Goal: Task Accomplishment & Management: Complete application form

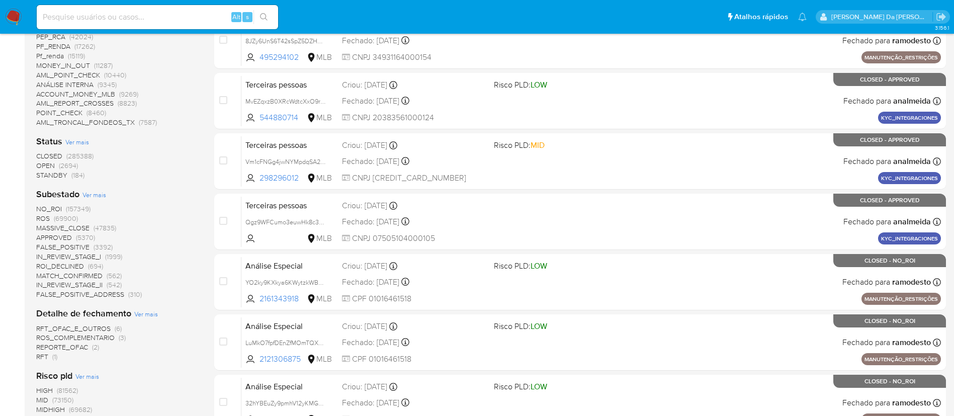
scroll to position [302, 0]
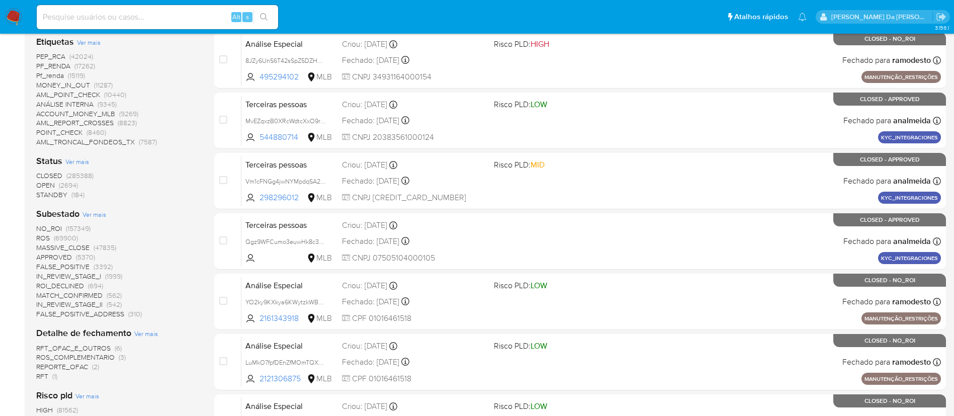
click at [59, 186] on span "(2694)" at bounding box center [68, 185] width 19 height 10
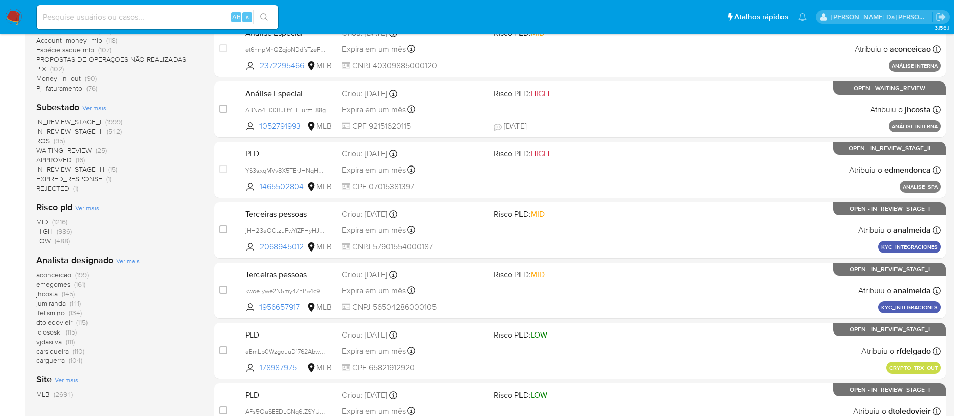
scroll to position [226, 0]
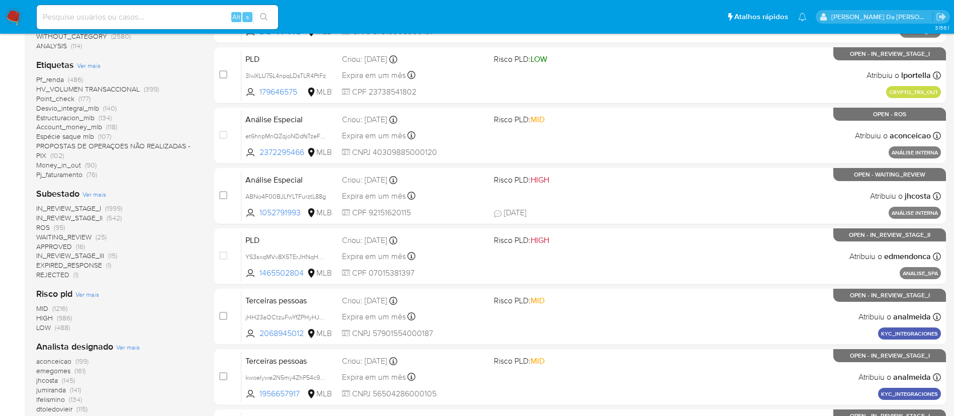
click at [57, 228] on span "(95)" at bounding box center [59, 227] width 11 height 10
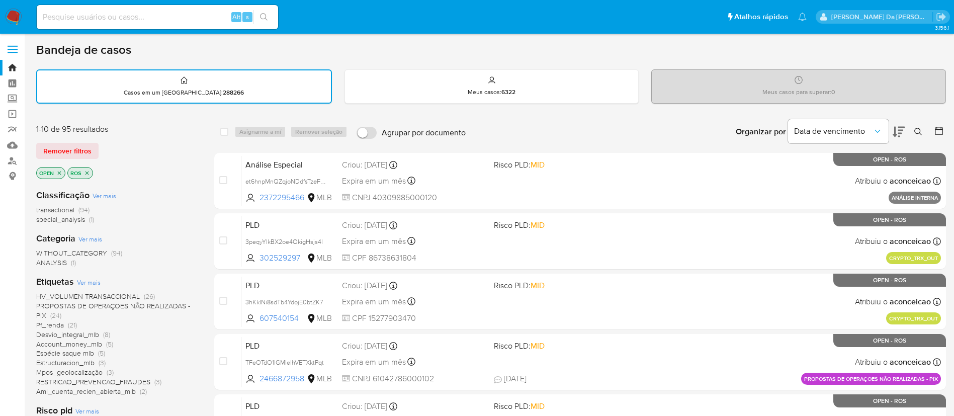
scroll to position [226, 0]
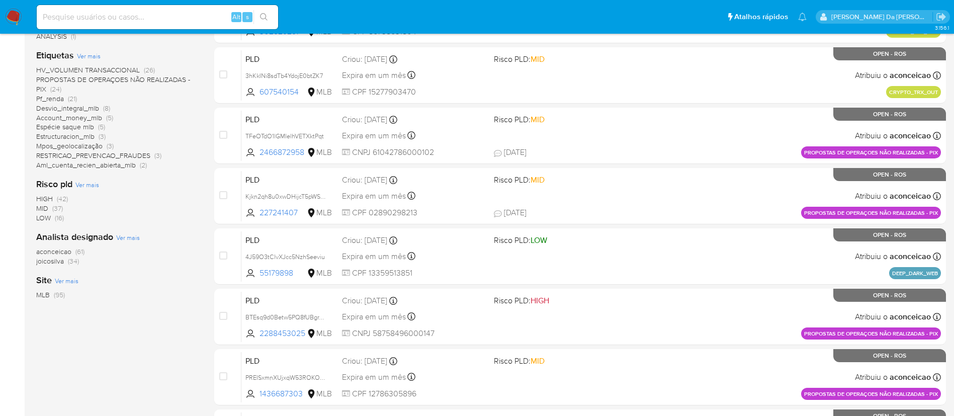
click at [71, 261] on span "(34)" at bounding box center [73, 261] width 11 height 10
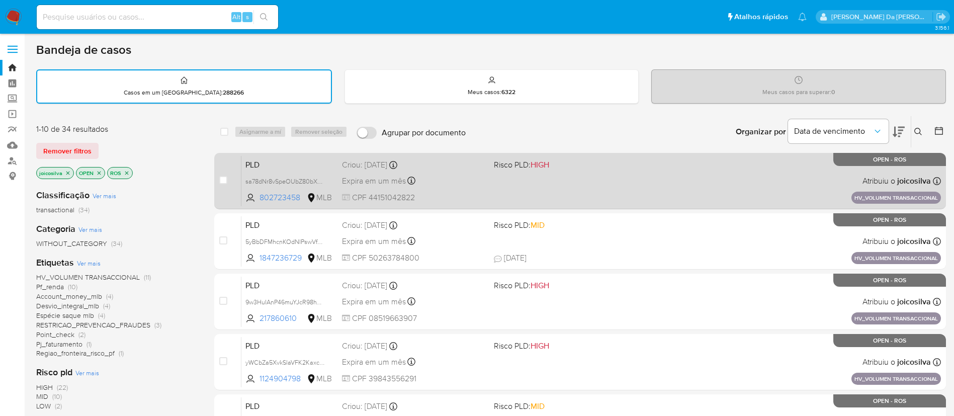
click at [595, 176] on div "PLD sa78dNr8vSpeOUbZ80bXONPD 802723458 MLB Risco PLD: HIGH Criou: 14/08/2025 Cr…" at bounding box center [590, 180] width 699 height 51
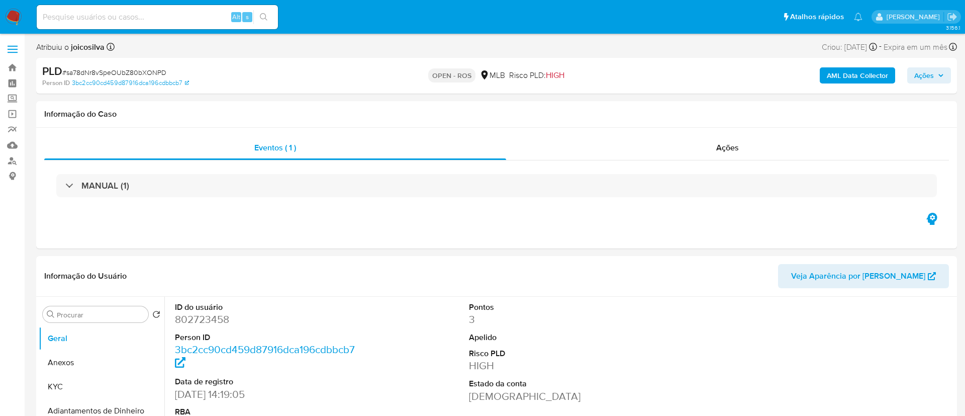
select select "10"
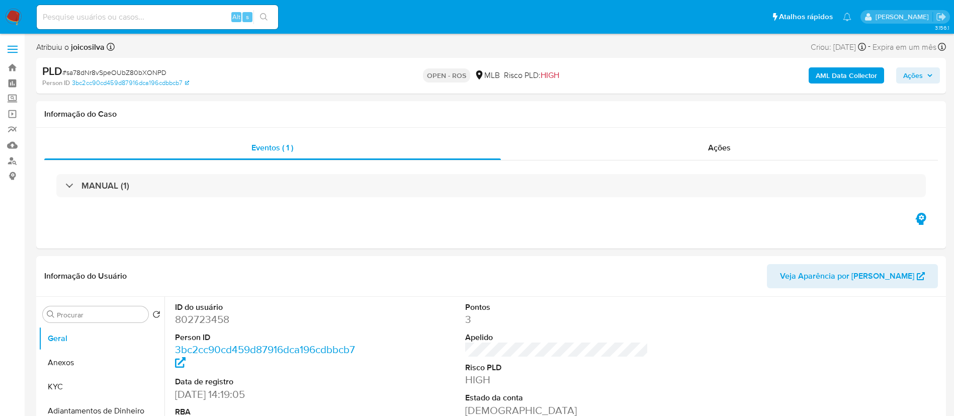
click at [158, 69] on span "# sa78dNr8vSpeOUbZ80bXONPD" at bounding box center [114, 72] width 104 height 10
copy span "sa78dNr8vSpeOUbZ80bXONPD"
click at [144, 73] on span "# sa78dNr8vSpeOUbZ80bXONPD" at bounding box center [114, 72] width 104 height 10
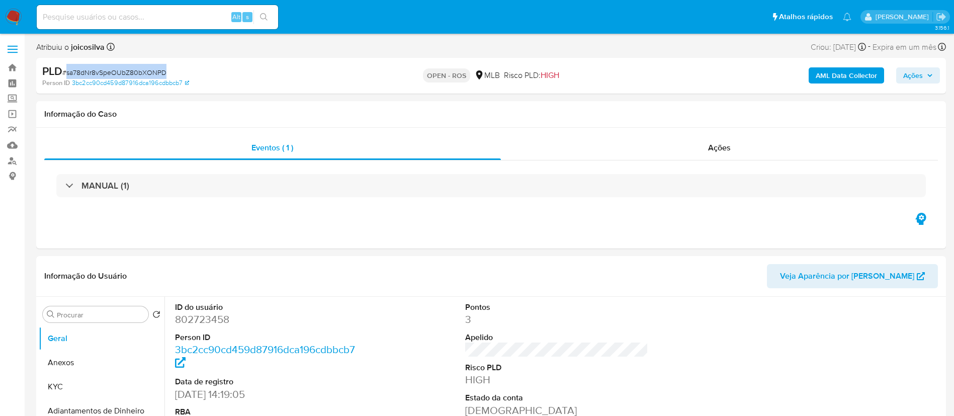
click at [17, 17] on img at bounding box center [13, 17] width 17 height 17
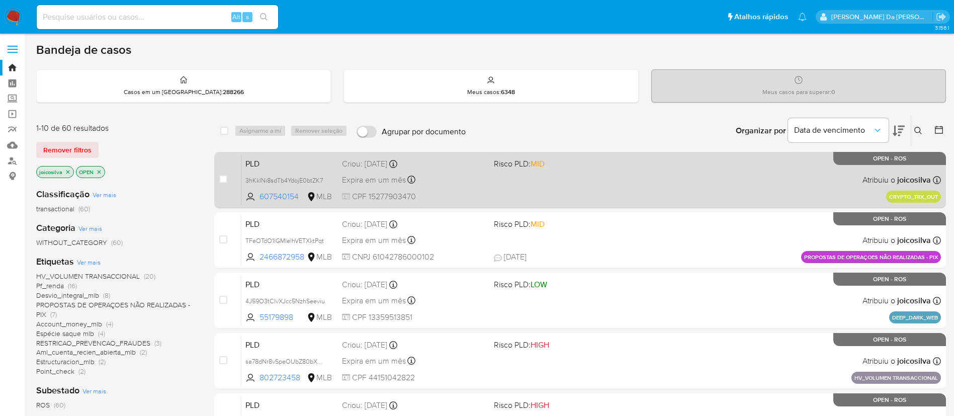
click at [532, 192] on div "PLD 3hKkINi8sdTb4YdojE0btZK7 607540154 MLB Risco PLD: MID Criou: 19/08/2025 Cri…" at bounding box center [590, 179] width 699 height 51
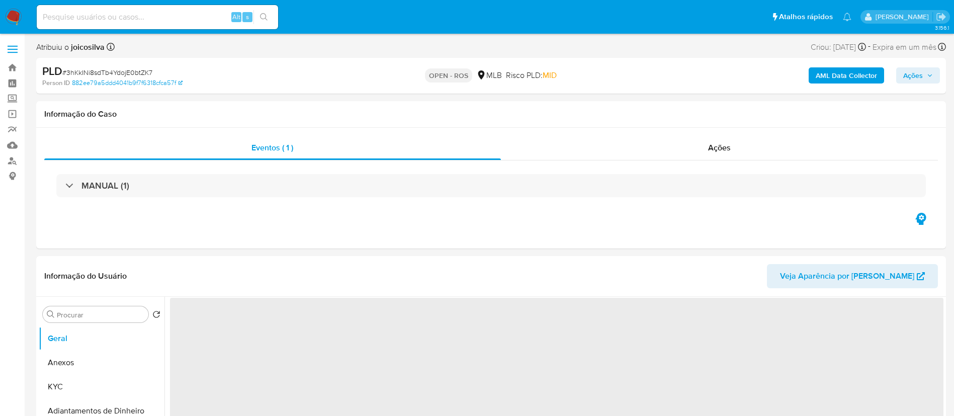
click at [124, 72] on span "# 3hKkINi8sdTb4YdojE0btZK7" at bounding box center [107, 72] width 90 height 10
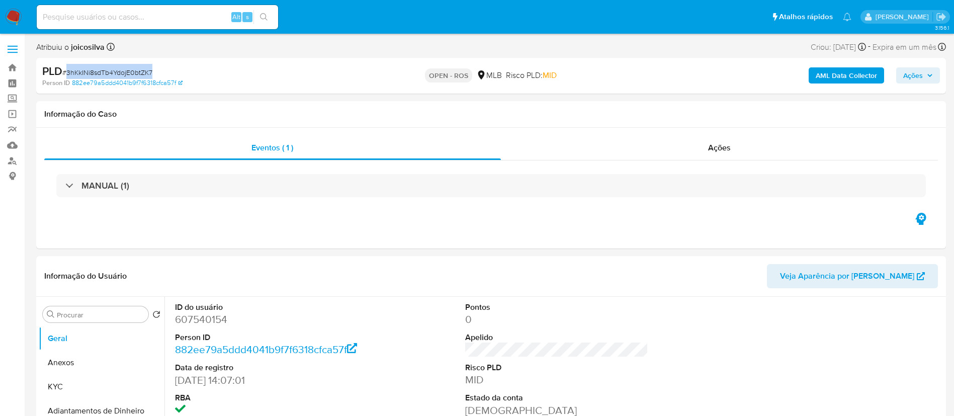
copy span "3hKkINi8sdTb4YdojE0btZK7"
select select "10"
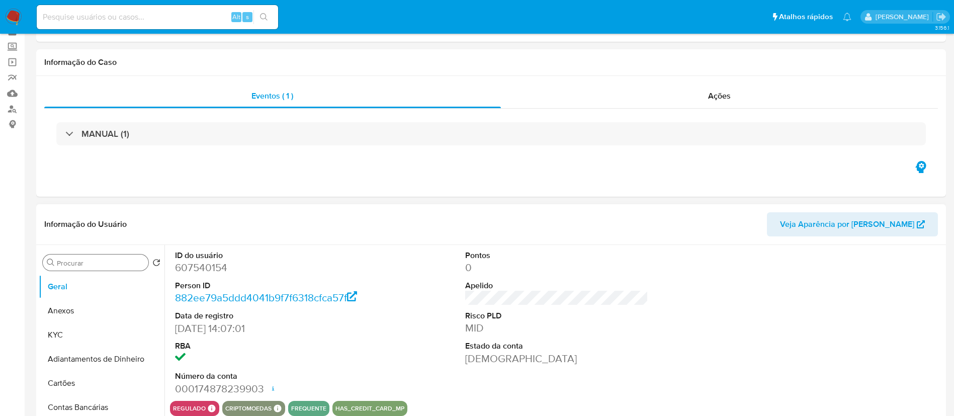
scroll to position [75, 0]
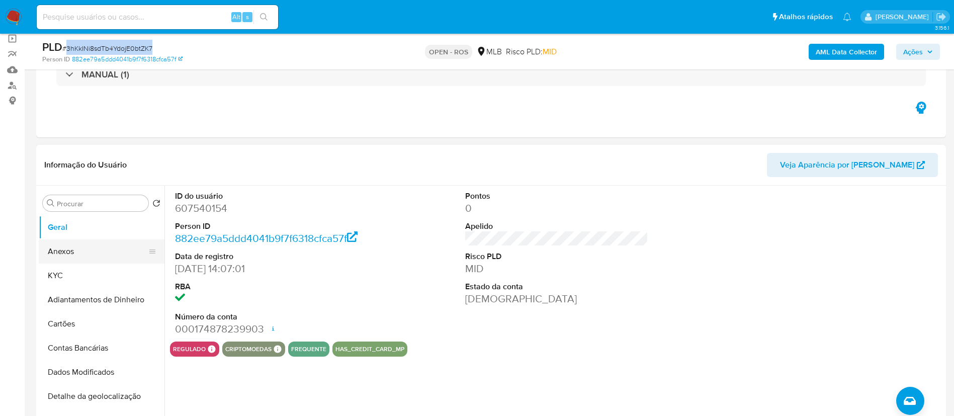
click at [57, 250] on button "Anexos" at bounding box center [98, 251] width 118 height 24
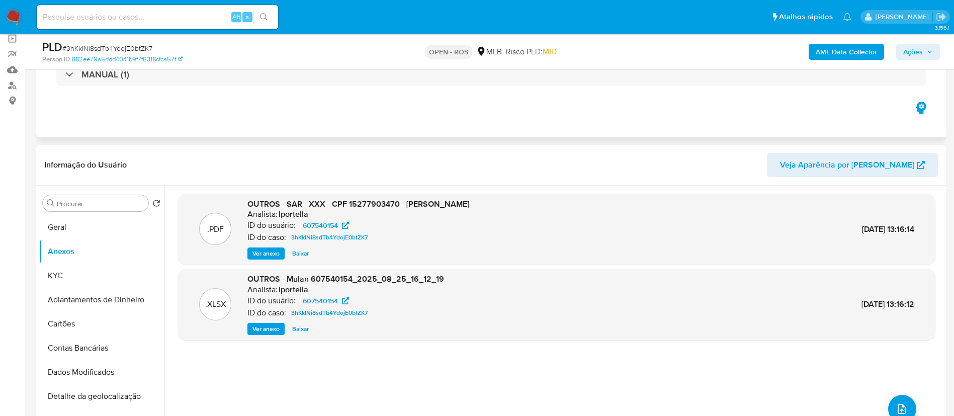
click at [498, 132] on div "Eventos ( 1 ) Ações MANUAL (1)" at bounding box center [490, 77] width 909 height 121
click at [898, 407] on icon "upload-file" at bounding box center [901, 409] width 12 height 12
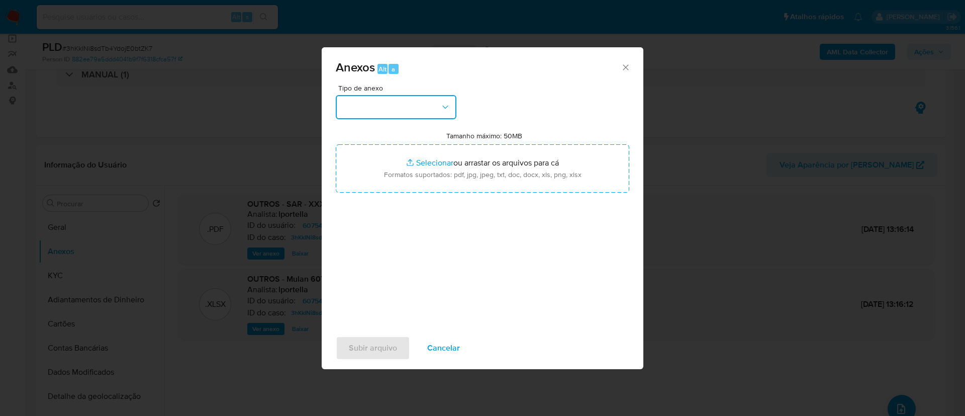
click at [414, 98] on button "button" at bounding box center [396, 107] width 121 height 24
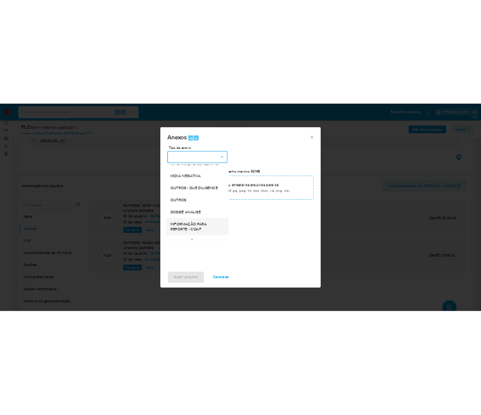
scroll to position [155, 0]
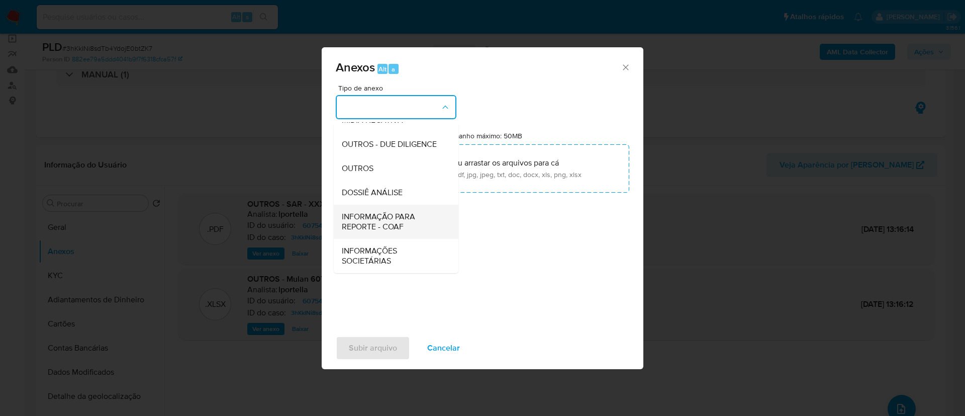
click at [396, 227] on span "INFORMAÇÃO PARA REPORTE - COAF" at bounding box center [393, 222] width 103 height 20
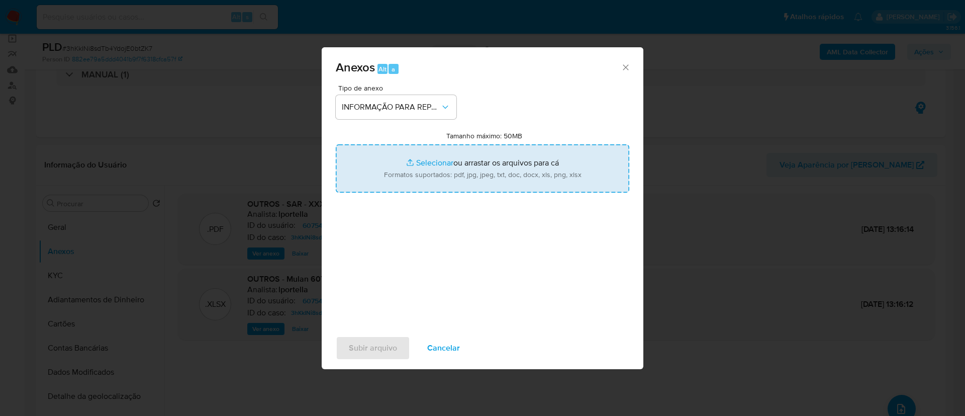
type input "C:\fakepath\SAR - 3hKkINi8sdTb4YdojE0btZK7 - CPF 15277903470 - KELVIN CLAYTON G…"
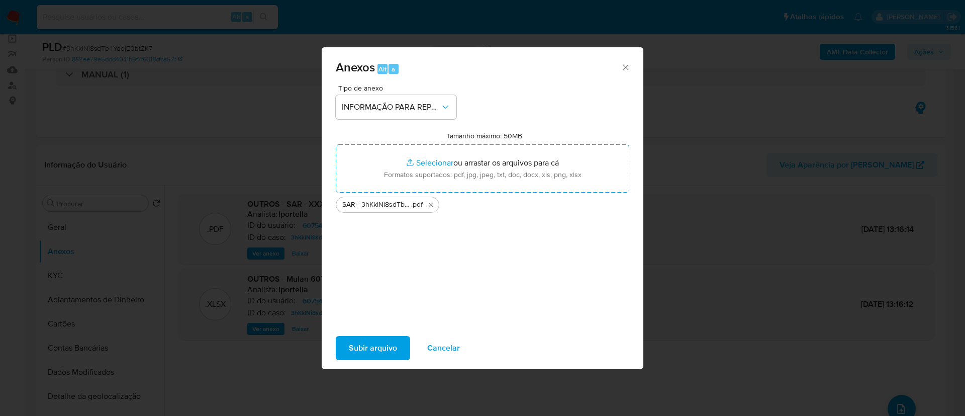
click at [424, 289] on div "Tipo de anexo INFORMAÇÃO PARA REPORTE - COAF Tamanho máximo: 50MB Selecionar ar…" at bounding box center [483, 202] width 294 height 237
click at [380, 347] on span "Subir arquivo" at bounding box center [373, 348] width 48 height 22
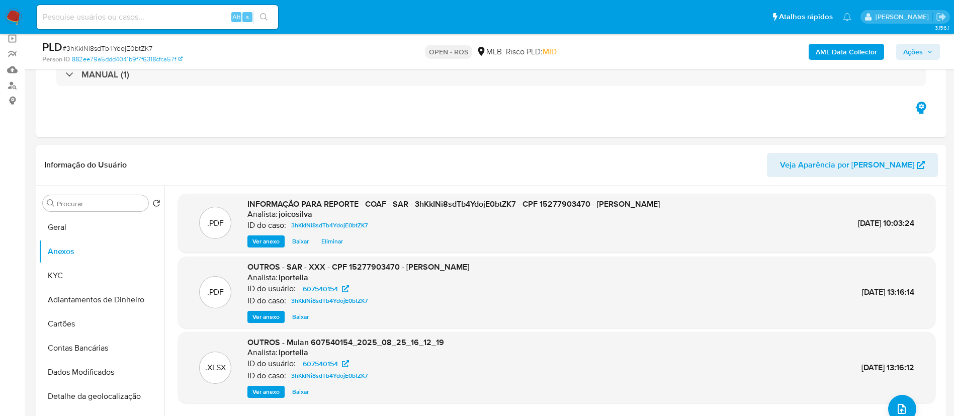
click at [916, 47] on span "Ações" at bounding box center [913, 52] width 20 height 16
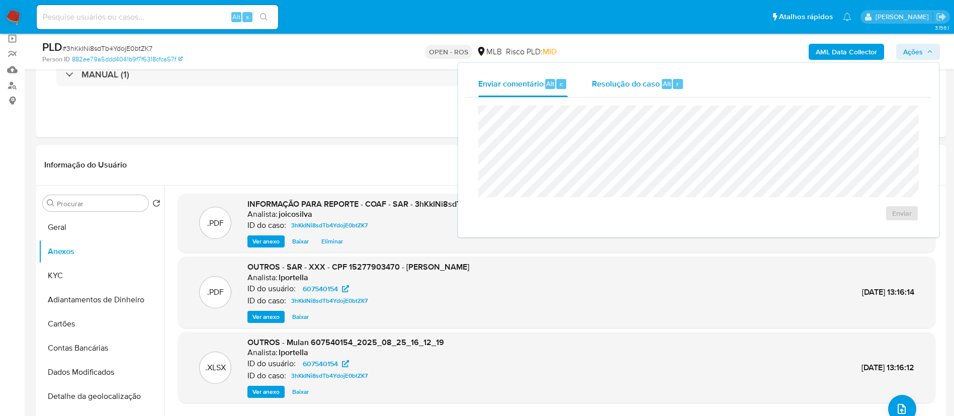
click at [602, 85] on span "Resolução do caso" at bounding box center [626, 83] width 68 height 12
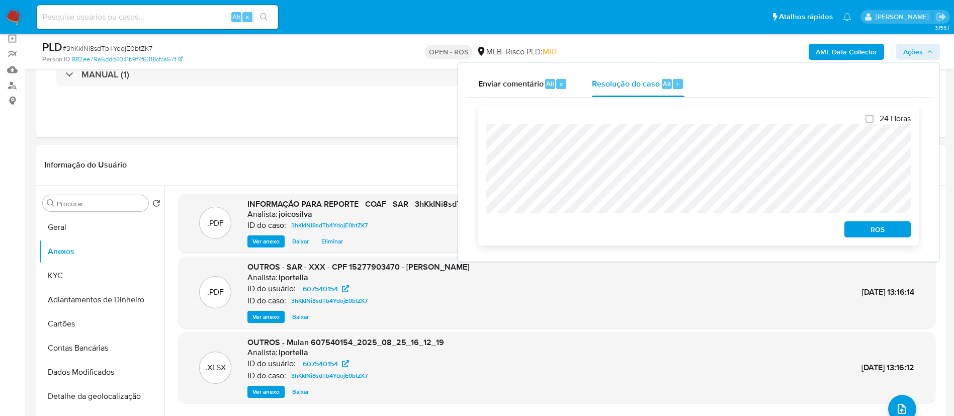
click at [883, 228] on span "ROS" at bounding box center [877, 229] width 52 height 14
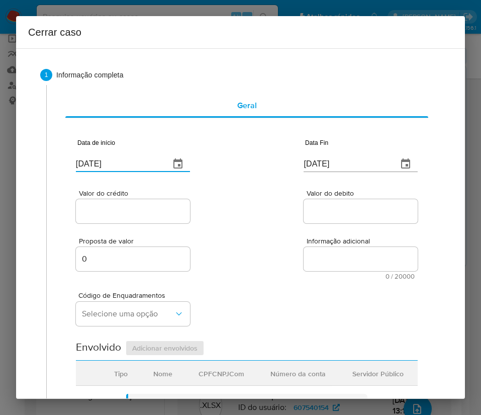
click at [125, 161] on input "[DATE]" at bounding box center [119, 164] width 86 height 16
paste input "01/07"
type input "01/07/2025"
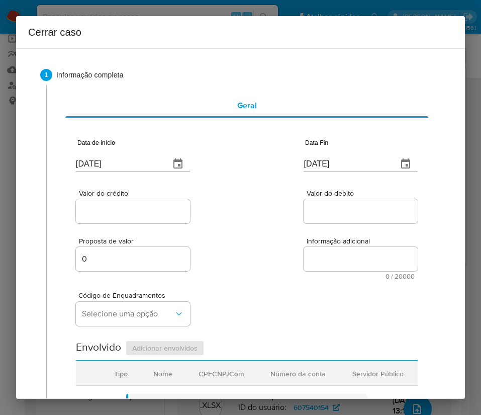
click at [309, 168] on input "[DATE]" at bounding box center [347, 164] width 86 height 16
paste input "3"
type input "23/08/2025"
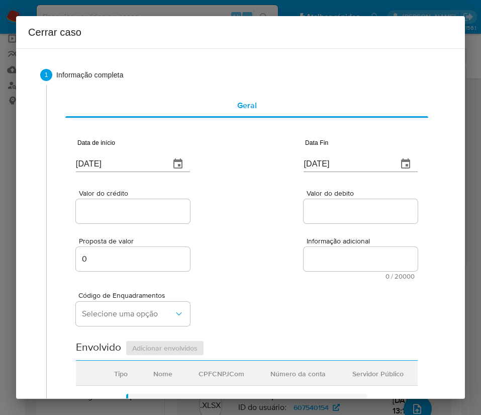
drag, startPoint x: 299, startPoint y: 220, endPoint x: 132, endPoint y: 240, distance: 168.0
click at [304, 221] on div at bounding box center [361, 211] width 114 height 24
click at [131, 165] on input "01/07/2025" at bounding box center [119, 164] width 86 height 16
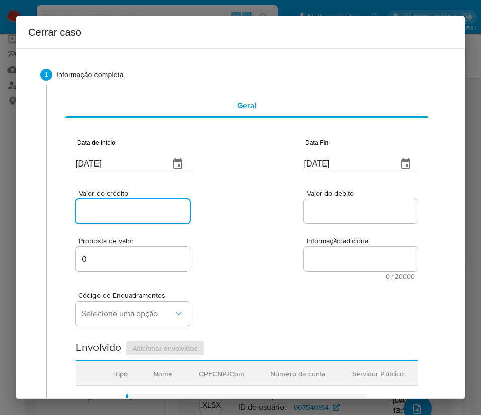
click at [128, 207] on input "Valor do crédito" at bounding box center [133, 211] width 114 height 13
paste input "R$16.465"
type input "R$16.465"
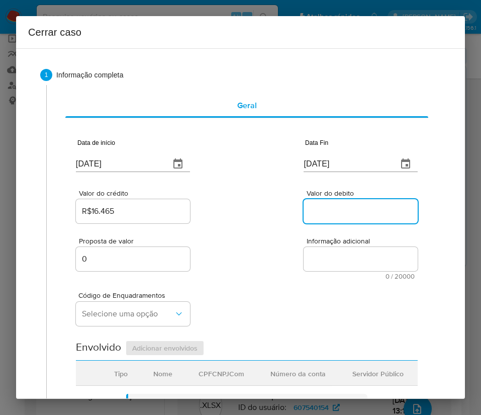
drag, startPoint x: 341, startPoint y: 212, endPoint x: 301, endPoint y: 246, distance: 52.8
click at [341, 212] on input "Valor do debito" at bounding box center [361, 211] width 114 height 13
paste input "R$17.129"
type input "R$17.129"
click at [288, 249] on div "Proposta de valor 0 Informação adicional 0 / 20000 20000 caracteres restantes" at bounding box center [247, 252] width 342 height 54
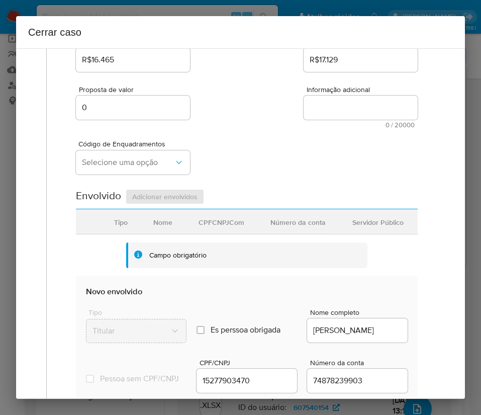
scroll to position [151, 0]
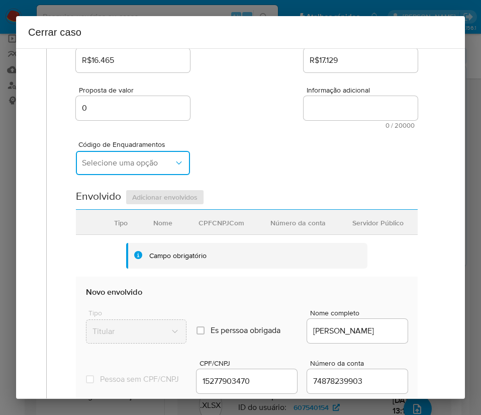
click at [130, 169] on button "Selecione uma opção" at bounding box center [133, 163] width 114 height 24
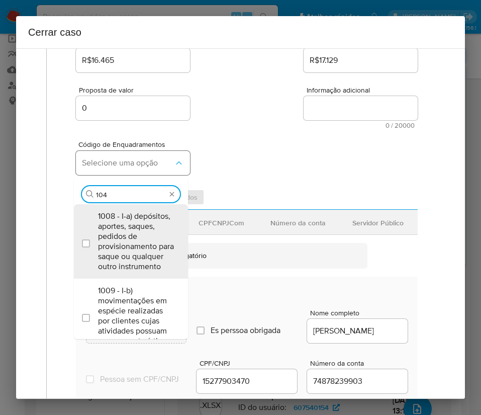
type input "1045"
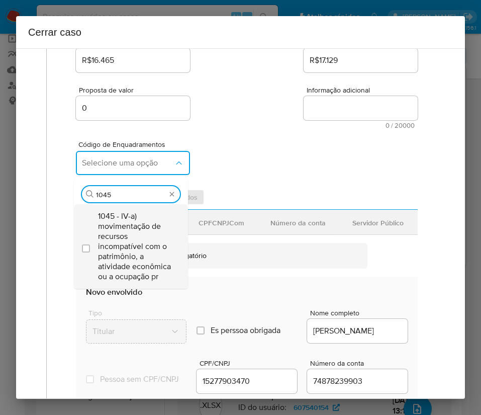
click at [136, 246] on span "1045 - IV-a) movimentação de recursos incompatível com o patrimônio, a atividad…" at bounding box center [136, 246] width 76 height 70
checkbox input "true"
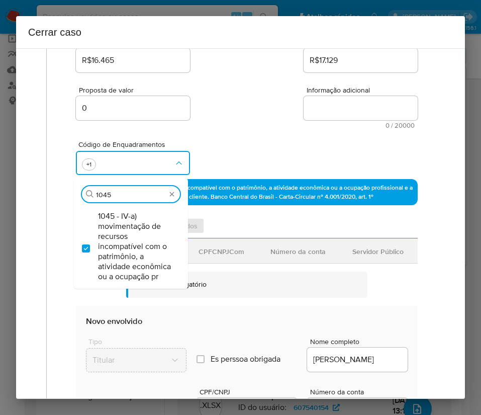
type input "1045"
click at [247, 100] on div "Proposta de valor 0 Informação adicional 0 / 20000 20000 caracteres restantes" at bounding box center [247, 101] width 342 height 54
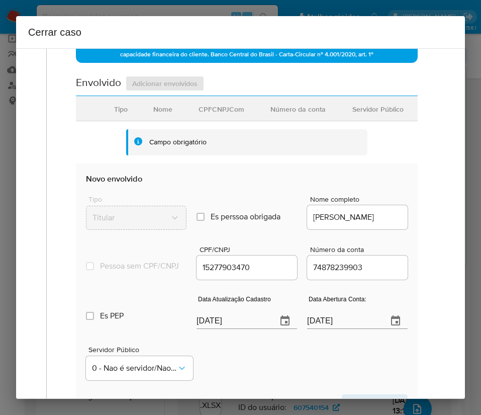
scroll to position [302, 0]
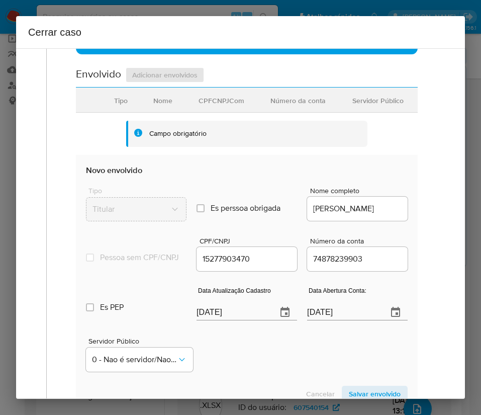
click at [217, 320] on input "[DATE]" at bounding box center [233, 312] width 72 height 16
paste input "31/07"
type input "31/07/2025"
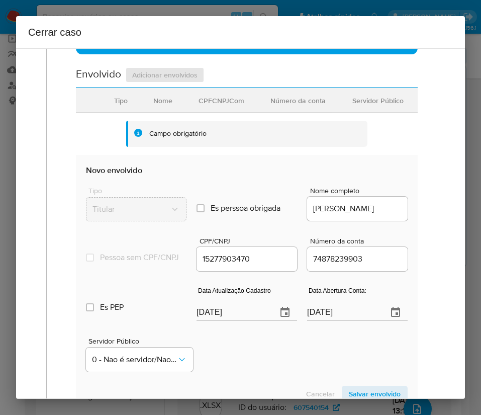
click at [227, 367] on div "Servidor Público 0 - Nao é servidor/Nao possui informacao" at bounding box center [247, 350] width 322 height 50
click at [330, 320] on input "21/07/2024" at bounding box center [343, 312] width 72 height 16
paste input "text"
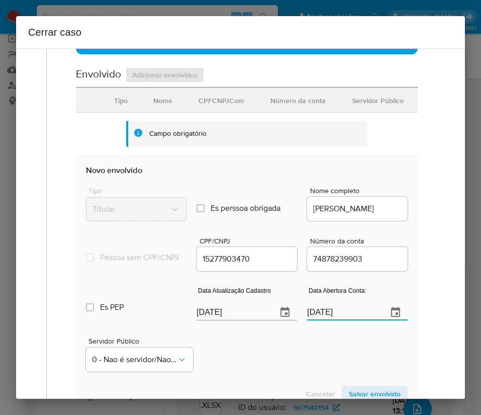
type input "21/07/2024"
click at [321, 355] on div "Servidor Público 0 - Nao é servidor/Nao possui informacao" at bounding box center [247, 350] width 322 height 50
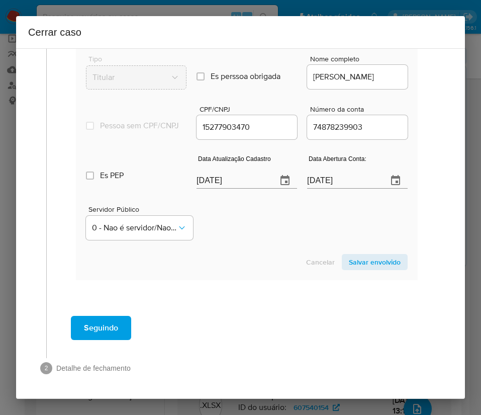
click at [357, 264] on span "Salvar envolvido" at bounding box center [375, 262] width 52 height 14
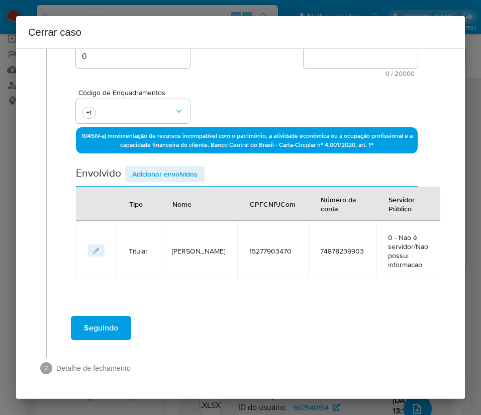
scroll to position [203, 0]
click at [156, 174] on span "Adicionar envolvidos" at bounding box center [164, 174] width 65 height 14
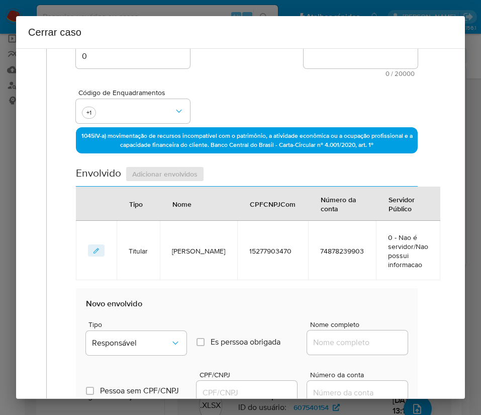
scroll to position [429, 0]
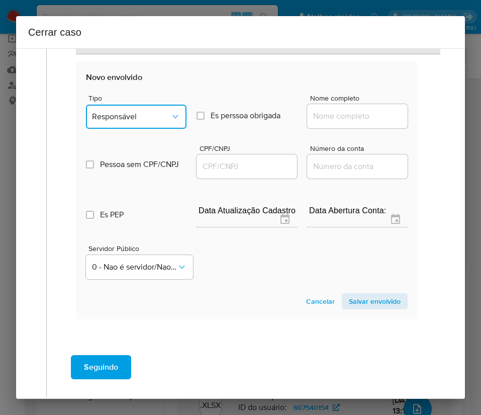
click at [138, 110] on button "Responsável" at bounding box center [136, 117] width 101 height 24
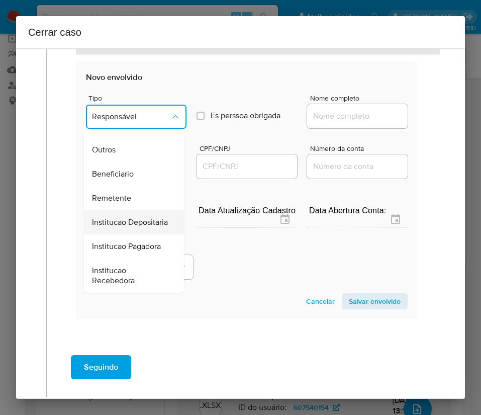
scroll to position [179, 0]
click at [125, 169] on span "Beneficiario" at bounding box center [113, 174] width 42 height 10
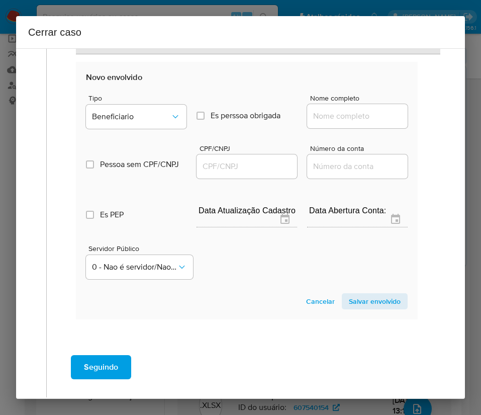
click at [312, 120] on input "Nome completo" at bounding box center [357, 116] width 101 height 13
paste input "Expay Brasil Ip Ltda, 60737105000150"
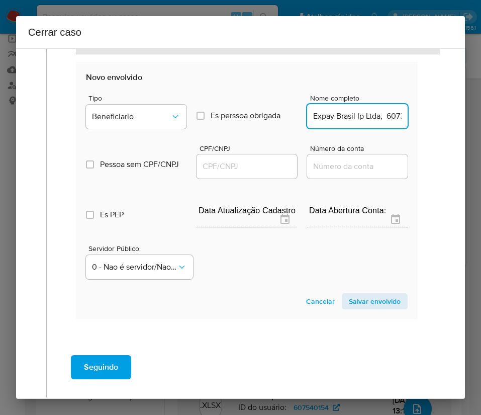
scroll to position [0, 50]
drag, startPoint x: 322, startPoint y: 119, endPoint x: 427, endPoint y: 114, distance: 104.7
click at [427, 114] on div "Geral Data de início 01/07/2025 Data Fin 23/08/2025 Valor do crédito R$16.465 V…" at bounding box center [243, 20] width 395 height 729
type input "Expay Brasil Ip Ltda"
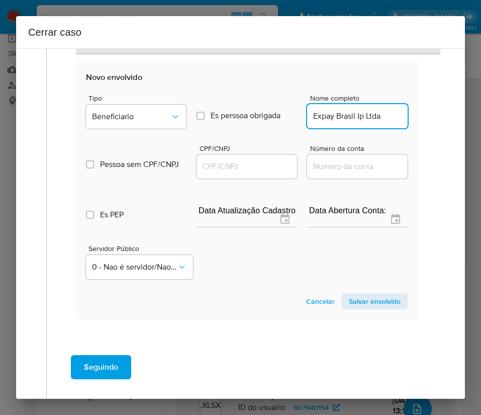
click at [261, 166] on input "CPF/CNPJ" at bounding box center [247, 166] width 101 height 13
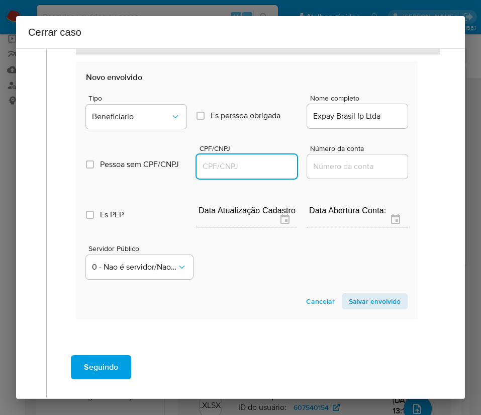
paste input "60737105000150"
type input "60737105000150"
click at [349, 306] on span "Salvar envolvido" at bounding box center [375, 301] width 52 height 14
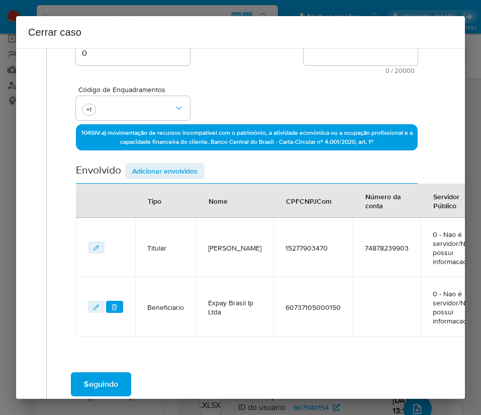
scroll to position [123, 0]
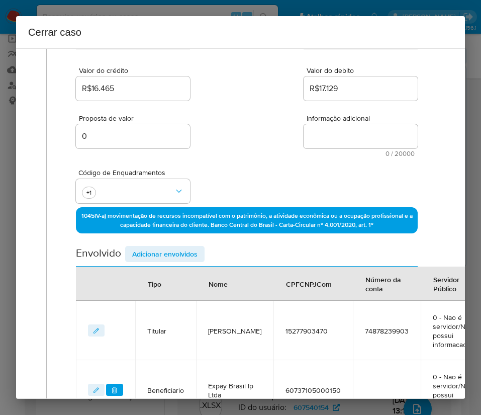
click at [163, 248] on span "Adicionar envolvidos" at bounding box center [164, 254] width 65 height 14
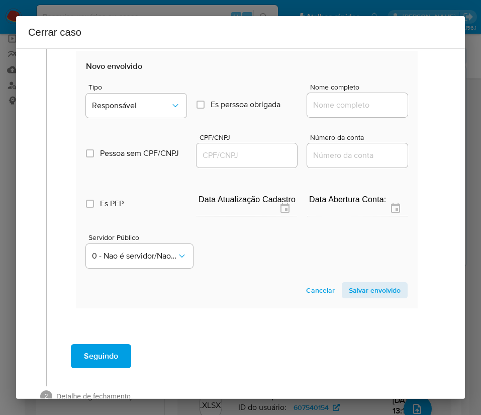
scroll to position [500, 0]
click at [157, 92] on div "Tipo Responsável" at bounding box center [136, 102] width 101 height 38
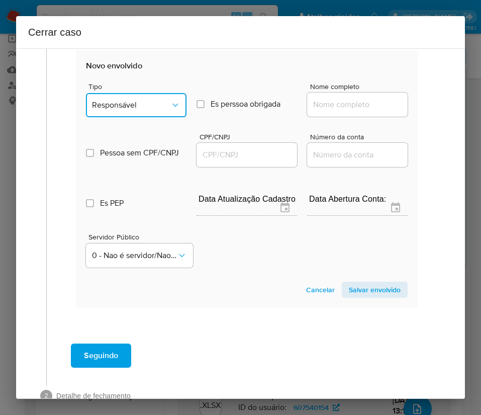
click at [157, 103] on span "Responsável" at bounding box center [131, 105] width 78 height 10
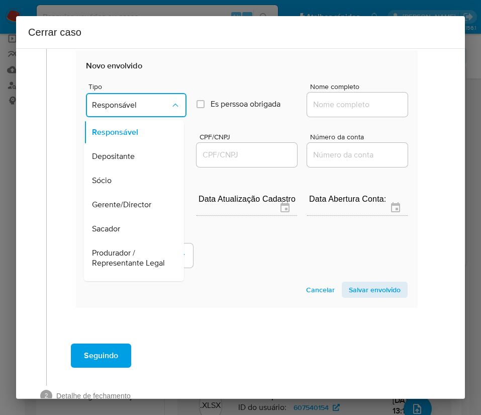
scroll to position [179, 0]
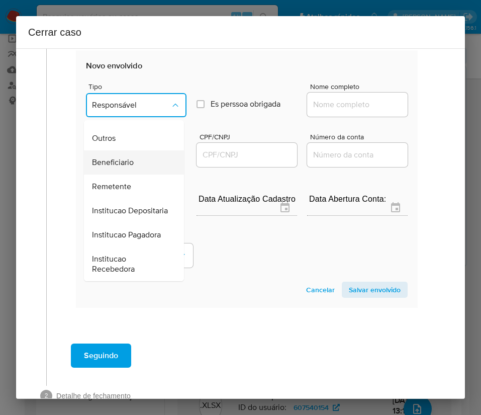
click at [127, 157] on span "Beneficiario" at bounding box center [113, 162] width 42 height 10
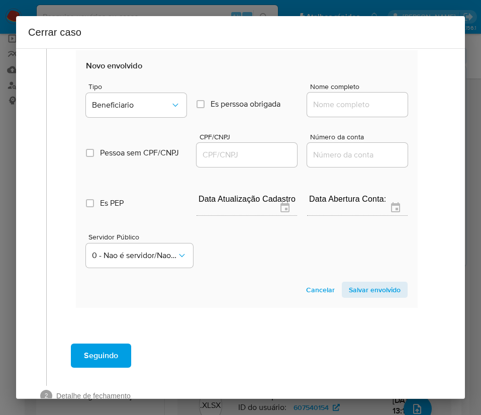
click at [329, 103] on input "Nome completo" at bounding box center [357, 104] width 101 height 13
paste input "Wellington Henrique Polastro De Oliveira, 44135647820"
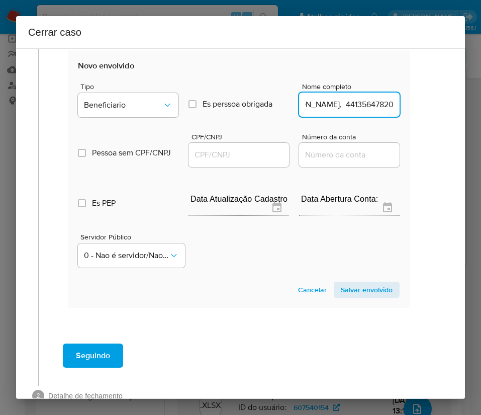
drag, startPoint x: 334, startPoint y: 108, endPoint x: 475, endPoint y: 108, distance: 140.2
click at [475, 108] on div "Cerrar caso 1 Informação completa Geral Data de início 01/07/2025 Data Fin 23/0…" at bounding box center [240, 207] width 481 height 415
type input "Wellington Henrique Polastro De Oliveira"
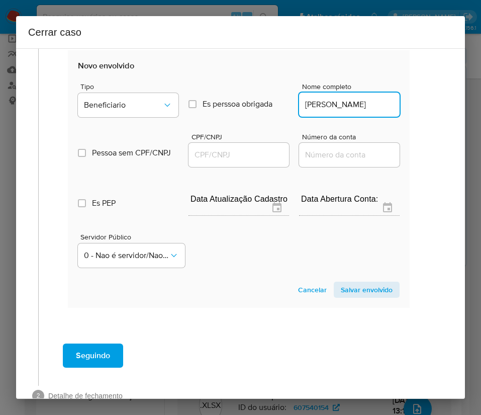
click at [239, 154] on input "CPF/CNPJ" at bounding box center [238, 154] width 101 height 13
paste input "44135647820"
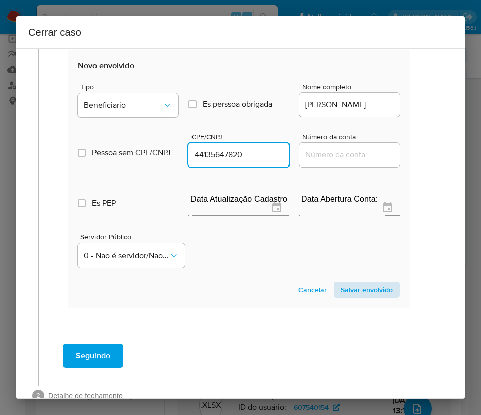
type input "44135647820"
drag, startPoint x: 356, startPoint y: 296, endPoint x: 365, endPoint y: 282, distance: 16.3
click at [356, 295] on span "Salvar envolvido" at bounding box center [367, 289] width 52 height 14
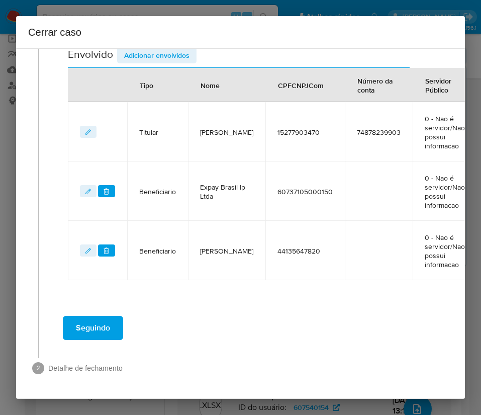
click at [365, 282] on div "Data de início 01/07/2025 Data Fin 23/08/2025 Valor do crédito R$16.465 Valor d…" at bounding box center [238, 49] width 363 height 505
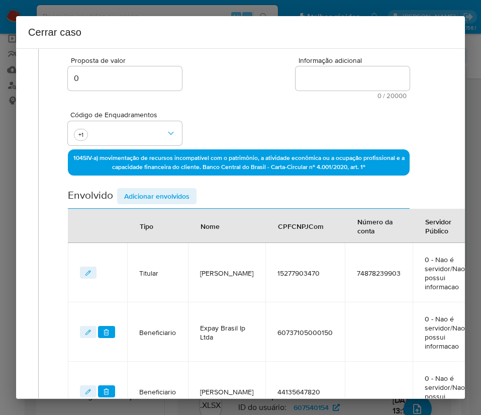
scroll to position [0, 8]
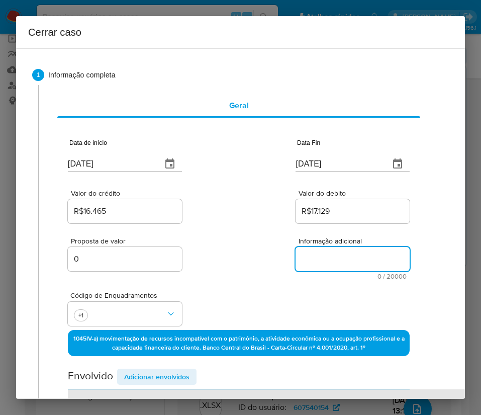
click at [324, 256] on textarea "Informação adicional" at bounding box center [353, 259] width 114 height 24
paste textarea "Informações do Cliente Kelvin Clayton Gomes da Silva, CPF 15277903470, 19 anos,…"
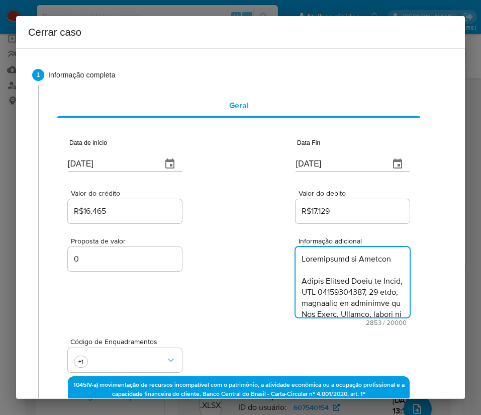
scroll to position [1882, 0]
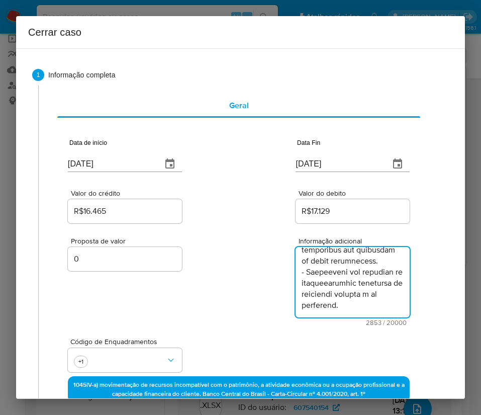
type textarea "Informações do Cliente Kelvin Clayton Gomes da Silva, CPF 15277903470, 19 anos,…"
click at [279, 304] on div "Proposta de valor 0 Informação adicional 2853 / 20000 17147 caracteres restantes" at bounding box center [239, 275] width 342 height 101
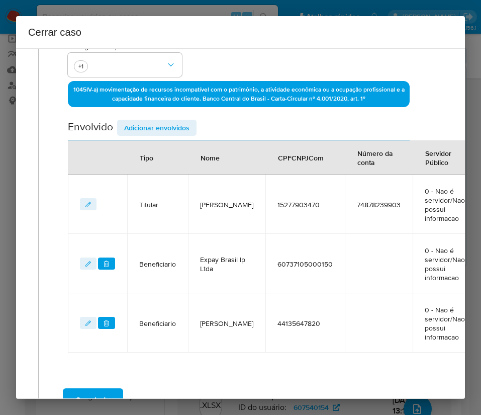
scroll to position [388, 8]
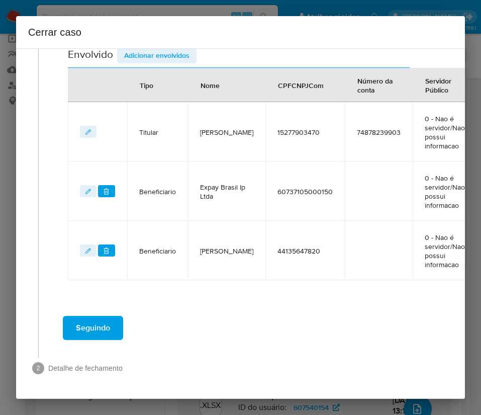
click at [88, 319] on span "Seguindo" at bounding box center [93, 328] width 34 height 22
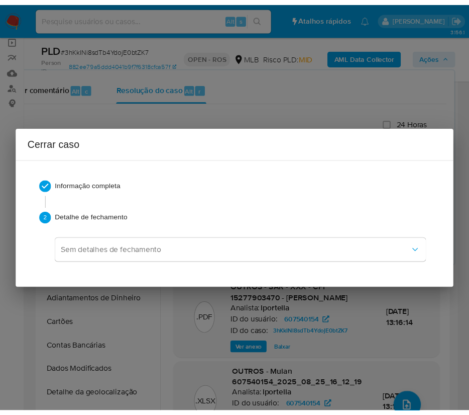
scroll to position [1834, 0]
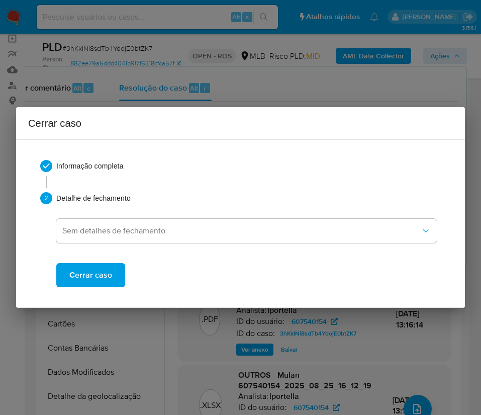
click at [103, 271] on span "Cerrar caso" at bounding box center [90, 275] width 43 height 22
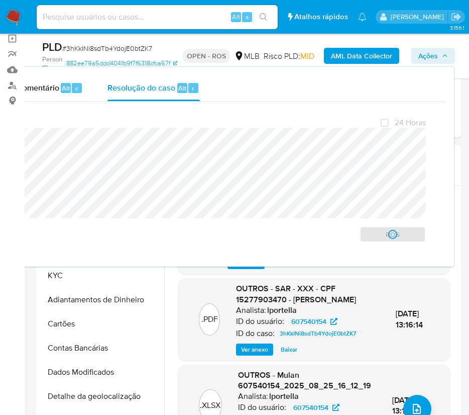
click at [105, 47] on span "# 3hKkINi8sdTb4YdojE0btZK7" at bounding box center [107, 48] width 90 height 10
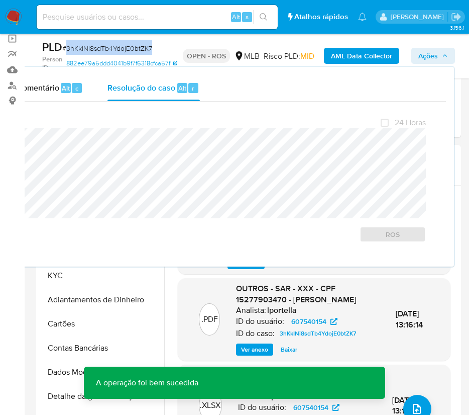
click at [105, 47] on span "# 3hKkINi8sdTb4YdojE0btZK7" at bounding box center [107, 48] width 90 height 10
copy span "3hKkINi8sdTb4YdojE0btZK7"
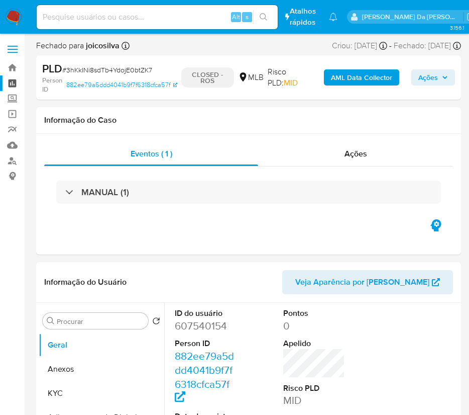
select select "10"
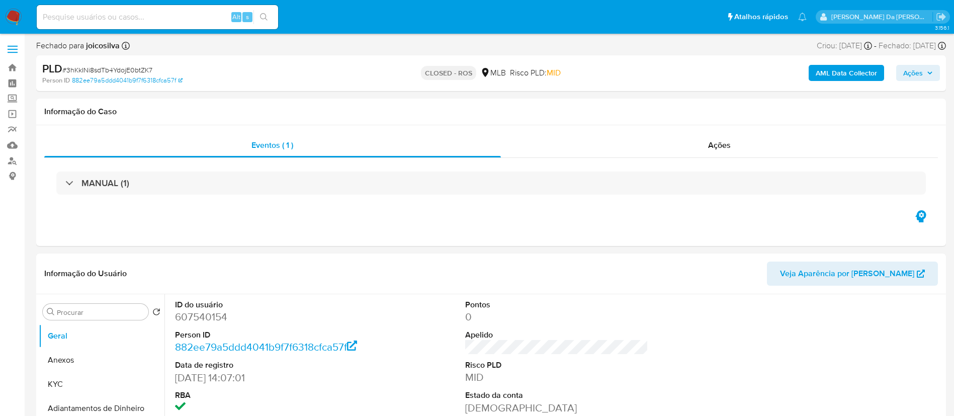
click at [19, 11] on img at bounding box center [13, 17] width 17 height 17
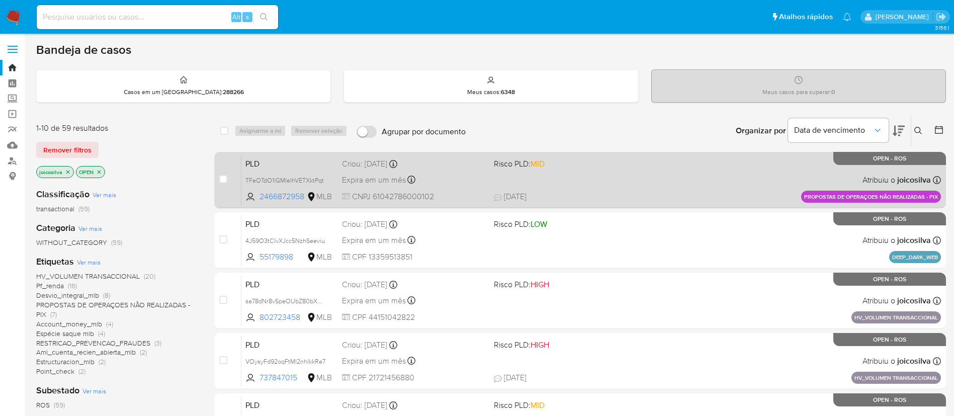
click at [624, 200] on span "[DATE] [DATE] 14:57" at bounding box center [641, 196] width 295 height 11
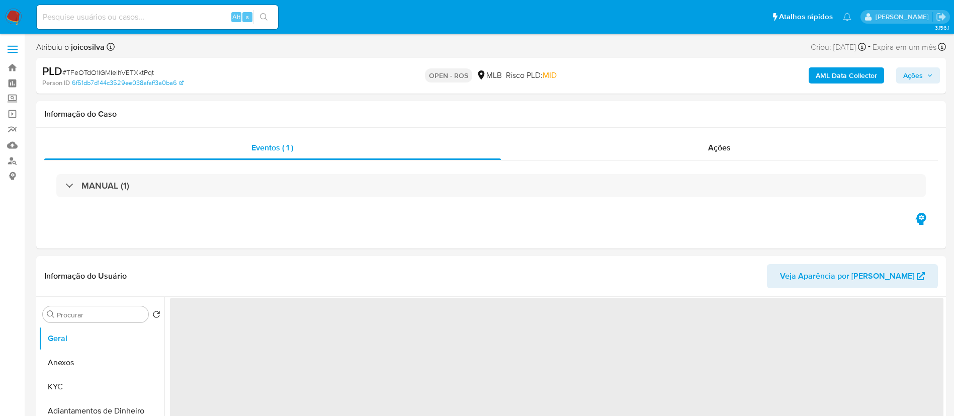
click at [148, 75] on span "# TFeOTdO1lGMIelhVETXktPqt" at bounding box center [107, 72] width 91 height 10
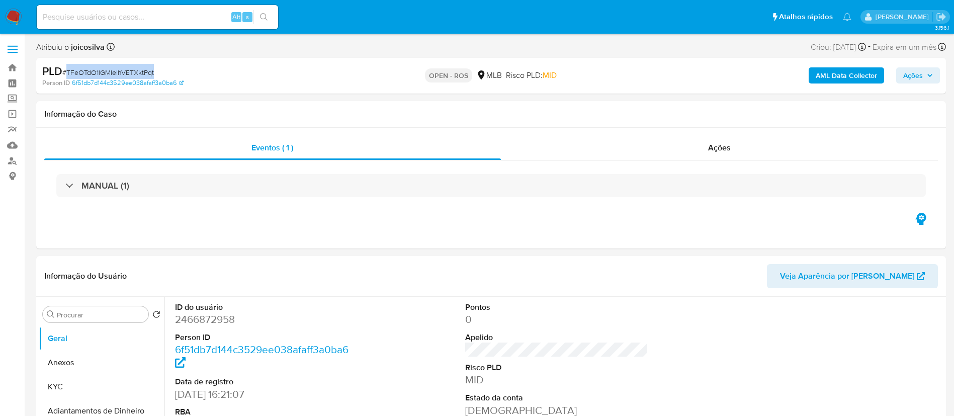
select select "10"
copy span "TFeOTdO1lGMIelhVETXktPqt"
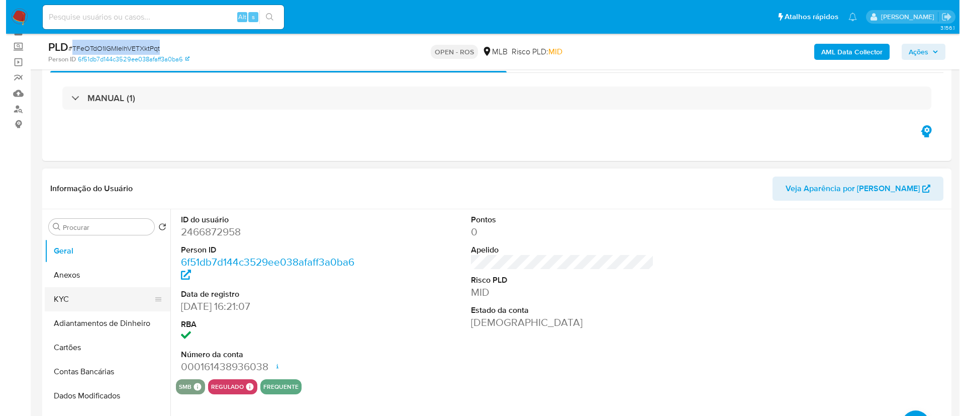
scroll to position [75, 0]
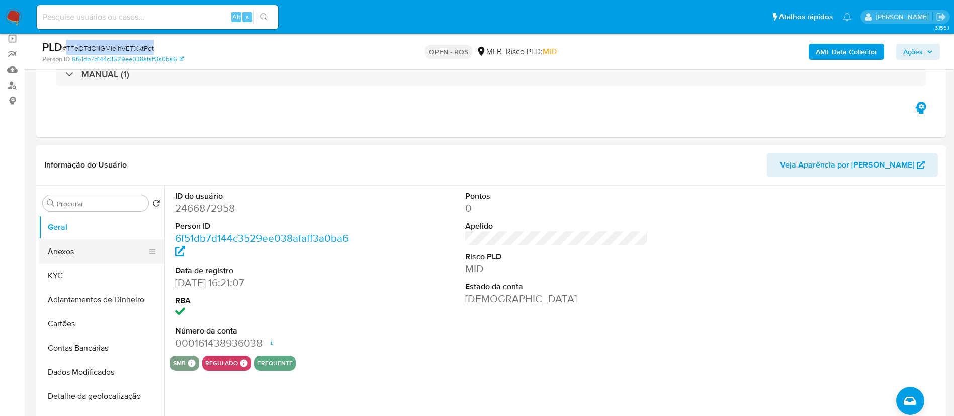
click at [83, 247] on button "Anexos" at bounding box center [98, 251] width 118 height 24
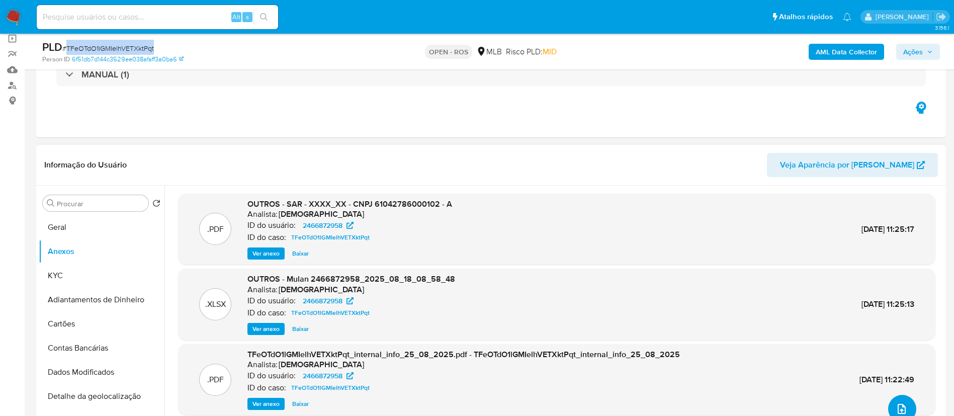
click at [909, 402] on button "upload-file" at bounding box center [902, 409] width 28 height 28
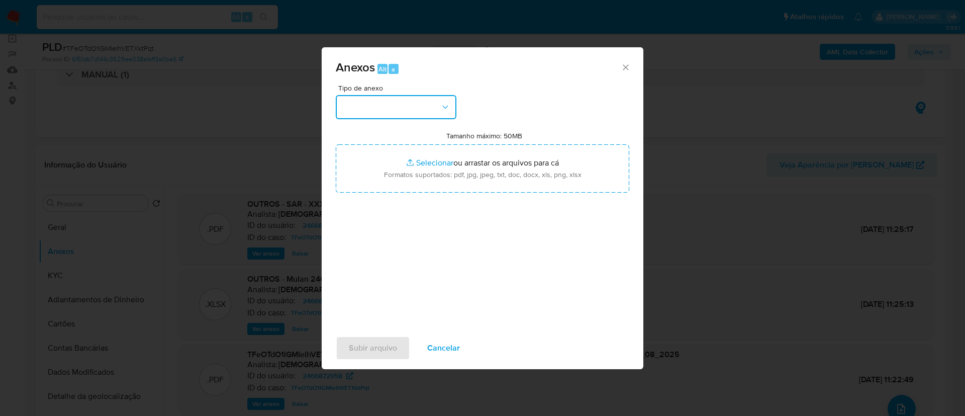
click at [432, 109] on button "button" at bounding box center [396, 107] width 121 height 24
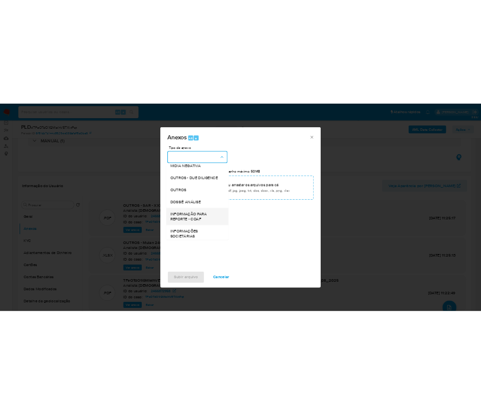
scroll to position [155, 0]
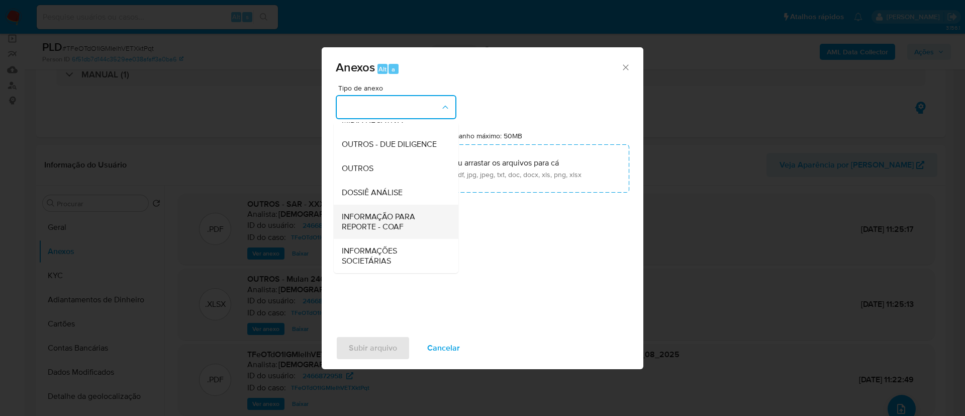
click at [398, 222] on span "INFORMAÇÃO PARA REPORTE - COAF" at bounding box center [393, 222] width 103 height 20
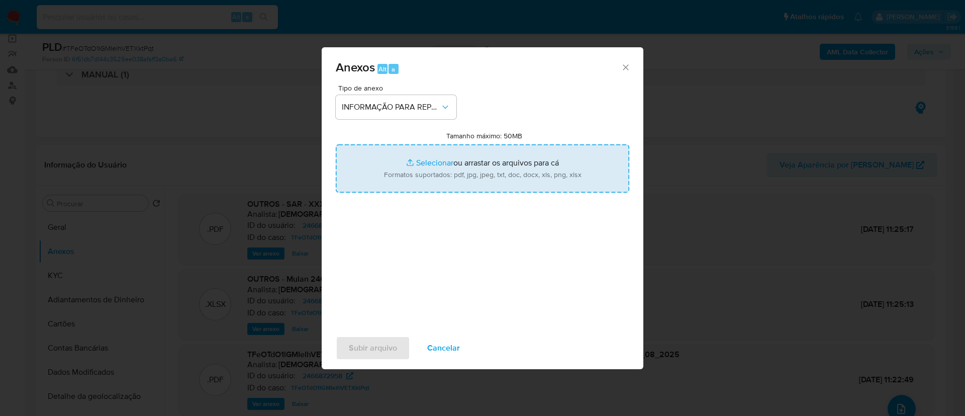
type input "C:\fakepath\SAR - TFeOTdO1lGMIelhVETXktPqt - CNPJ 61042786000102 - A. L. BERNIN…"
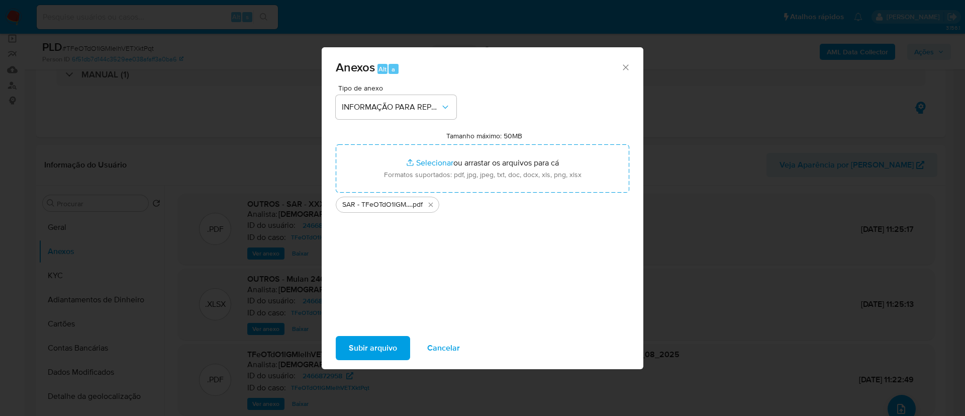
click at [384, 341] on span "Subir arquivo" at bounding box center [373, 348] width 48 height 22
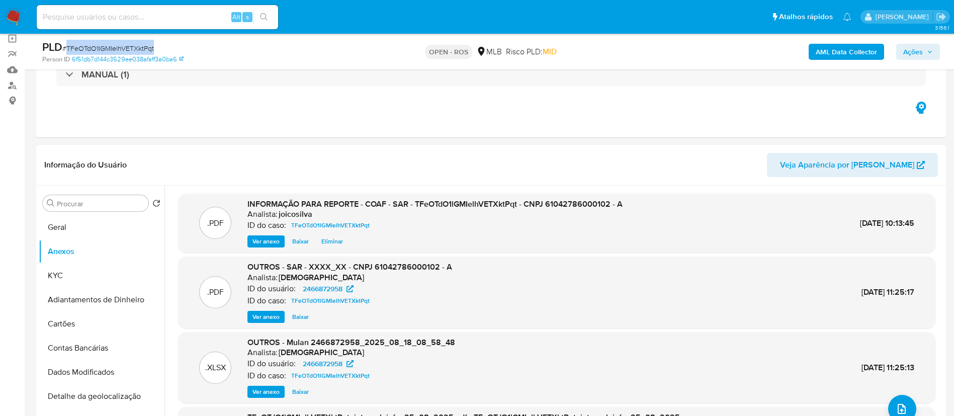
click at [917, 45] on span "Ações" at bounding box center [913, 52] width 20 height 16
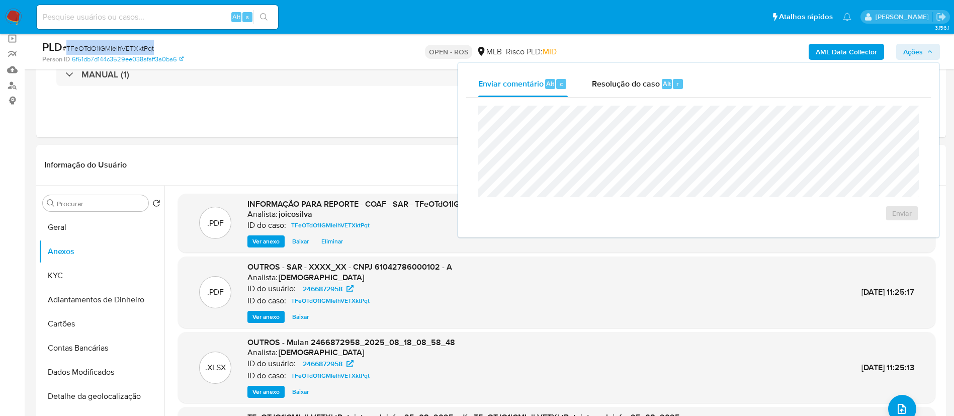
drag, startPoint x: 625, startPoint y: 74, endPoint x: 623, endPoint y: 99, distance: 24.8
click at [626, 74] on div "Resolução do caso Alt r" at bounding box center [638, 84] width 92 height 26
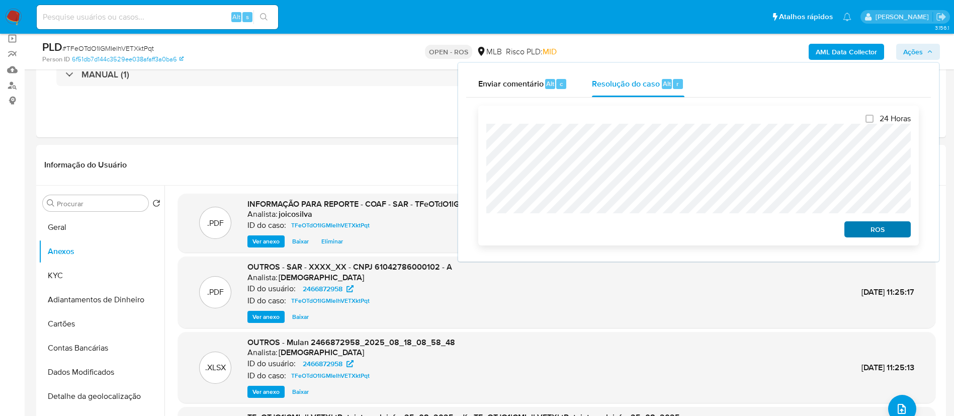
drag, startPoint x: 855, startPoint y: 221, endPoint x: 855, endPoint y: 231, distance: 10.6
click at [855, 221] on div "ROS" at bounding box center [875, 227] width 70 height 20
click at [858, 237] on button "ROS" at bounding box center [877, 229] width 66 height 16
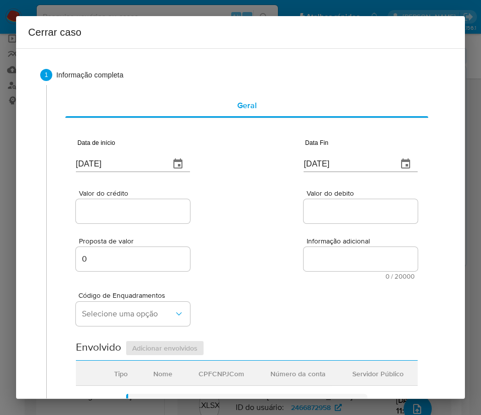
click at [106, 165] on input "28/08/2025" at bounding box center [119, 164] width 86 height 16
paste input "01/07"
type input "01/07/2025"
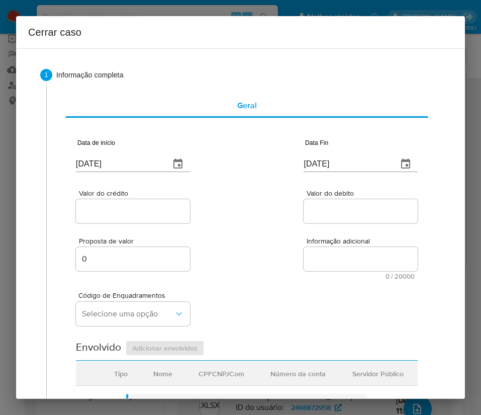
click at [337, 166] on input "[DATE]" at bounding box center [347, 164] width 86 height 16
drag, startPoint x: 337, startPoint y: 166, endPoint x: 331, endPoint y: 206, distance: 39.7
click at [337, 166] on input "[DATE]" at bounding box center [347, 164] width 86 height 16
paste input "17"
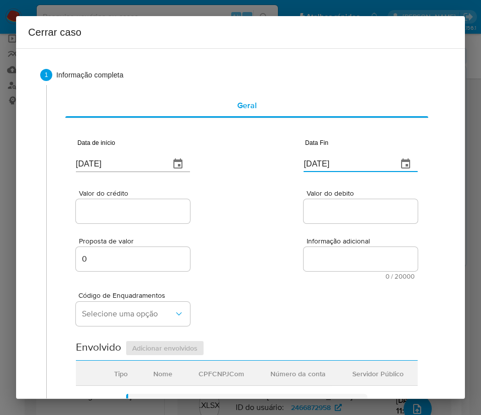
type input "17/08/2025"
click at [331, 207] on input "Valor do debito" at bounding box center [361, 211] width 114 height 13
click at [121, 206] on input "Valor do crédito" at bounding box center [133, 211] width 114 height 13
click at [106, 218] on div at bounding box center [133, 211] width 114 height 24
click at [110, 214] on input "Valor do crédito" at bounding box center [133, 211] width 114 height 13
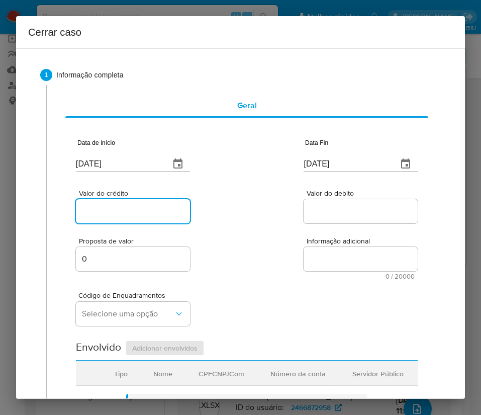
paste input "R$1.151.455"
type input "R$1.151.455"
click at [325, 213] on input "Valor do debito" at bounding box center [361, 211] width 114 height 13
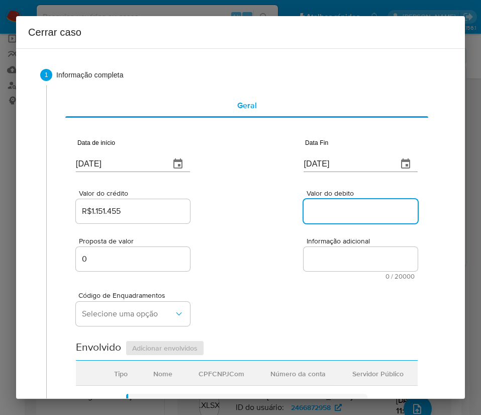
paste input "R$1.169.213"
type input "R$1.169.213"
click at [275, 279] on div "Código de Enquadramentos Selecione uma opção" at bounding box center [247, 304] width 342 height 50
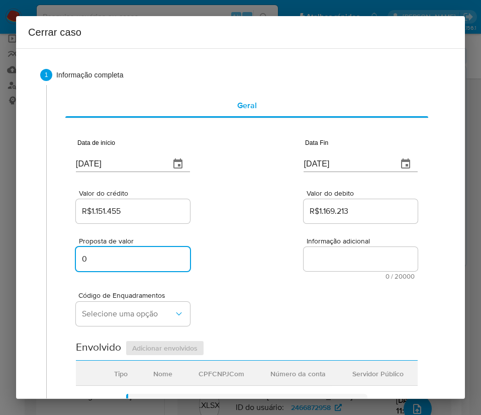
drag, startPoint x: 150, startPoint y: 263, endPoint x: 64, endPoint y: 251, distance: 86.9
click at [64, 251] on div "Geral Data de início 01/07/2025 Data Fin 17/08/2025 Valor do crédito R$1.151.45…" at bounding box center [247, 399] width 380 height 629
paste input "443329"
type input "443329"
click at [294, 277] on div "Proposta de valor 443329 Informação adicional 0 / 20000 20000 caracteres restan…" at bounding box center [247, 252] width 342 height 54
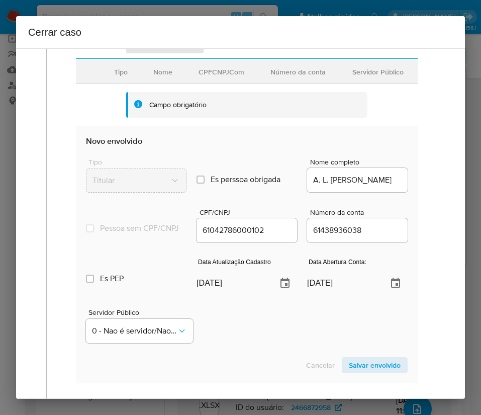
scroll to position [151, 0]
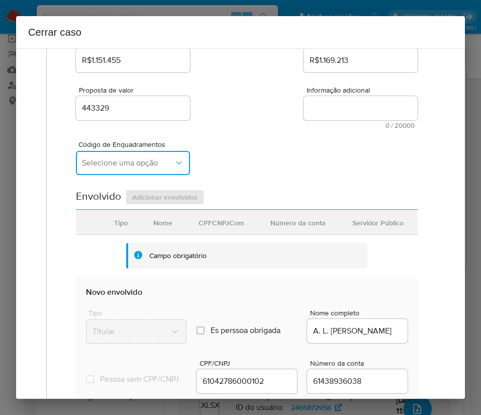
click at [116, 155] on button "Selecione uma opção" at bounding box center [133, 163] width 114 height 24
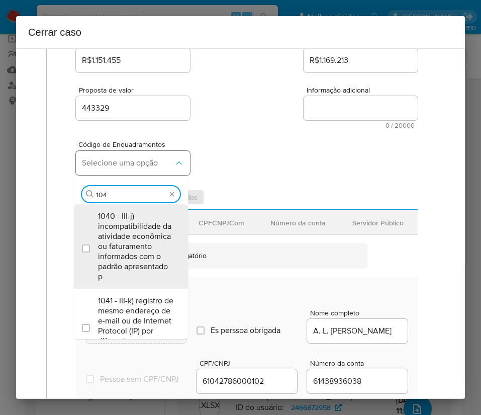
type input "1047"
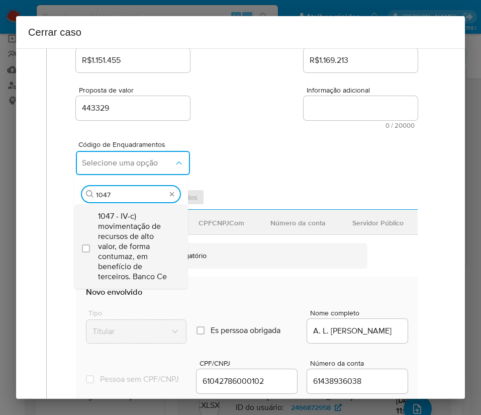
click at [112, 227] on span "1047 - IV-c) movimentação de recursos de alto valor, de forma contumaz, em bene…" at bounding box center [136, 246] width 76 height 70
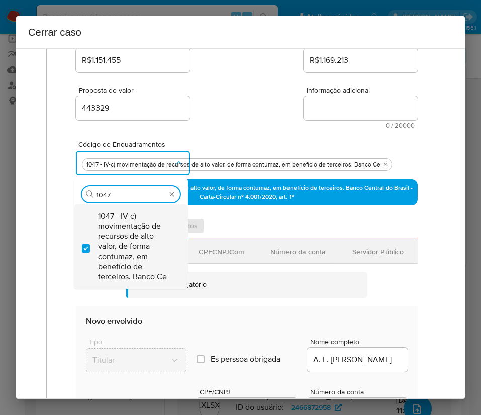
checkbox input "true"
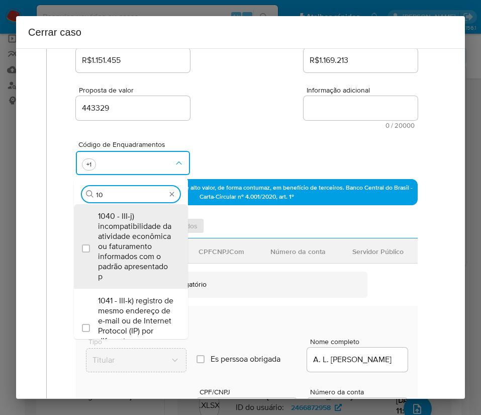
scroll to position [0, 0]
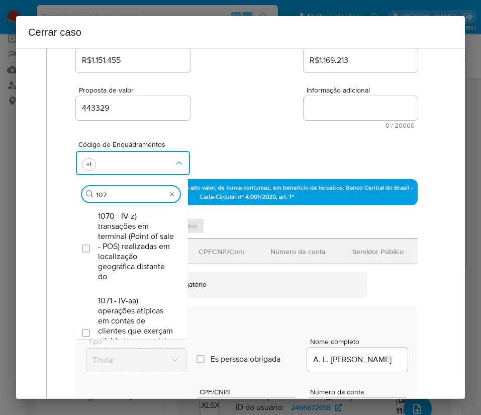
type input "1073"
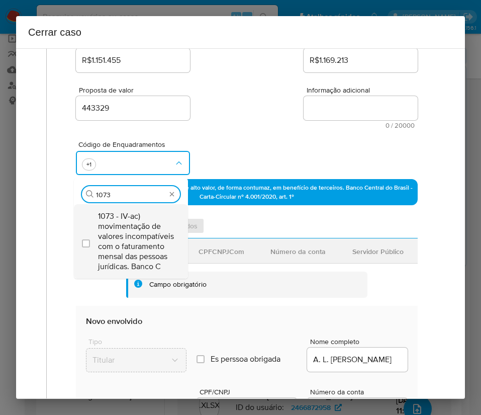
click at [127, 233] on span "1073 - IV-ac) movimentação de valores incompatíveis com o faturamento mensal da…" at bounding box center [136, 241] width 76 height 60
checkbox input "true"
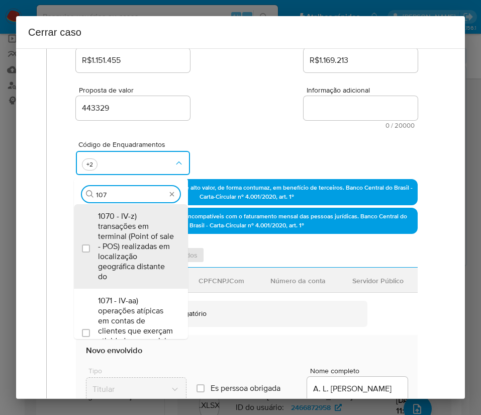
type input "1074"
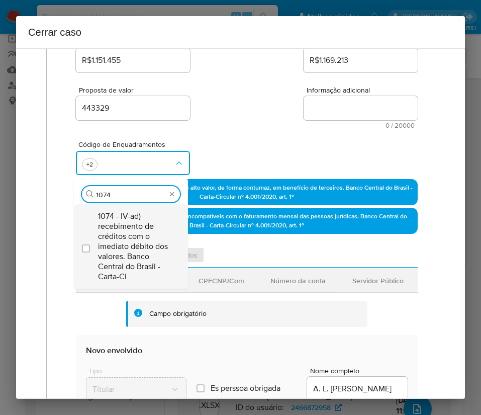
click at [114, 233] on span "1074 - IV-ad) recebimento de créditos com o imediato débito dos valores. Banco …" at bounding box center [136, 246] width 76 height 70
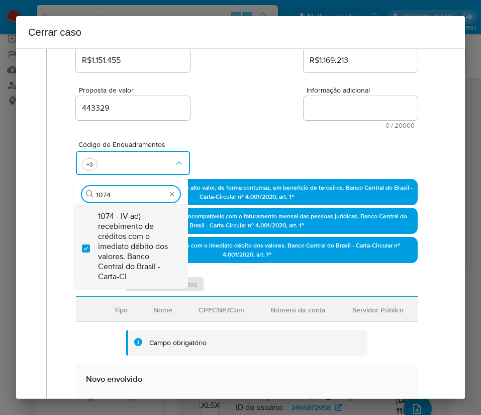
checkbox input "true"
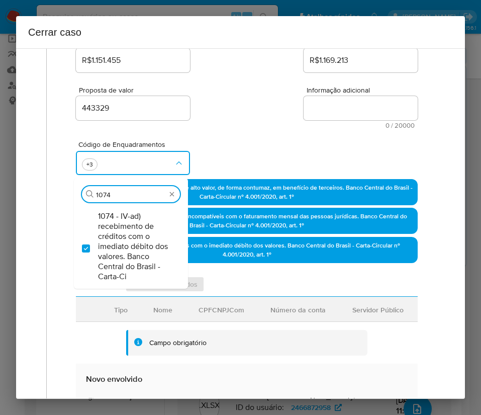
type input "1074"
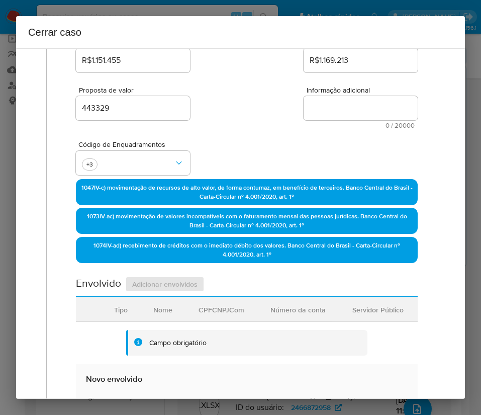
click at [243, 142] on div "Código de Enquadramentos +3" at bounding box center [247, 154] width 342 height 50
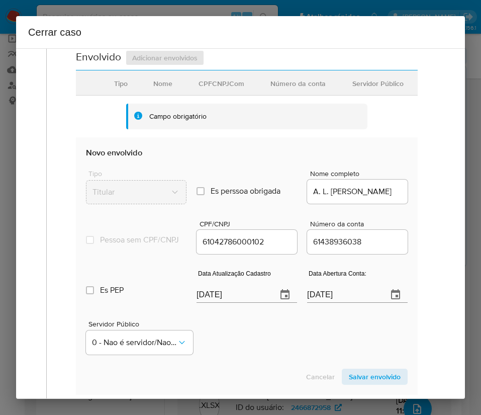
click at [223, 302] on input "[DATE]" at bounding box center [233, 295] width 72 height 16
paste input "06/06"
type input "06/06/2025"
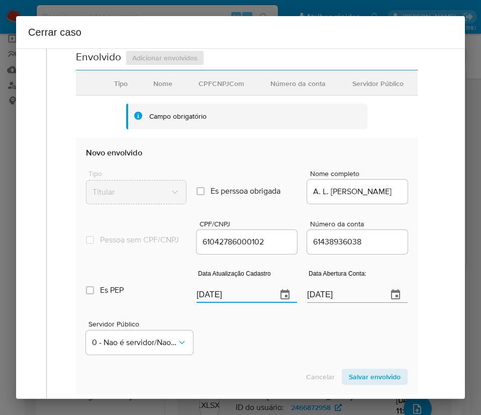
click at [235, 358] on div "Servidor Público 0 - Nao é servidor/Nao possui informacao" at bounding box center [247, 333] width 322 height 50
click at [325, 303] on input "02/06/2025" at bounding box center [343, 295] width 72 height 16
click at [305, 330] on div "Servidor Público 0 - Nao é servidor/Nao possui informacao" at bounding box center [247, 333] width 322 height 50
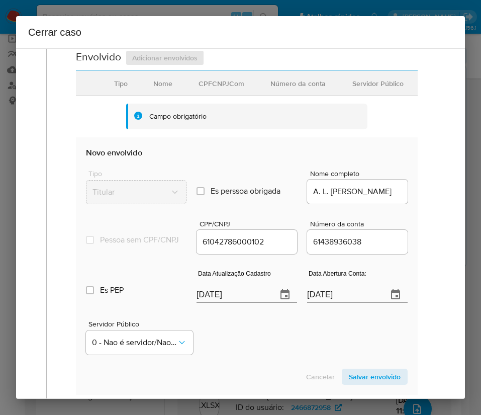
click at [315, 302] on input "02/06/2025" at bounding box center [343, 295] width 72 height 16
click at [306, 341] on div "Servidor Público 0 - Nao é servidor/Nao possui informacao" at bounding box center [247, 333] width 322 height 50
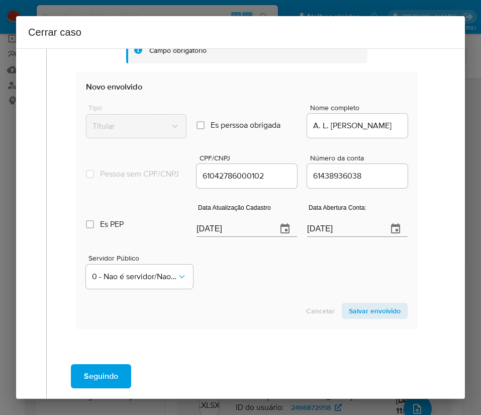
scroll to position [500, 0]
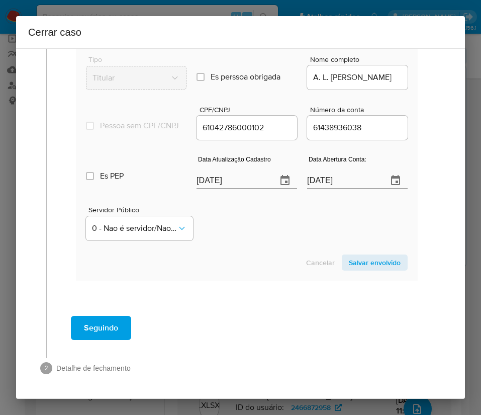
click at [367, 260] on span "Salvar envolvido" at bounding box center [375, 262] width 52 height 14
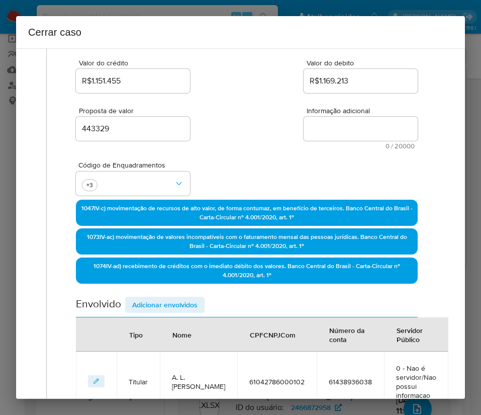
scroll to position [260, 0]
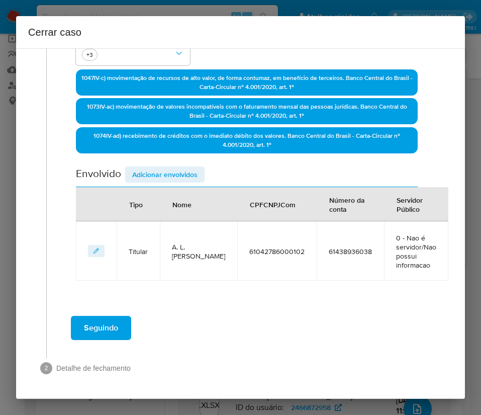
click at [182, 172] on span "Adicionar envolvidos" at bounding box center [164, 174] width 65 height 14
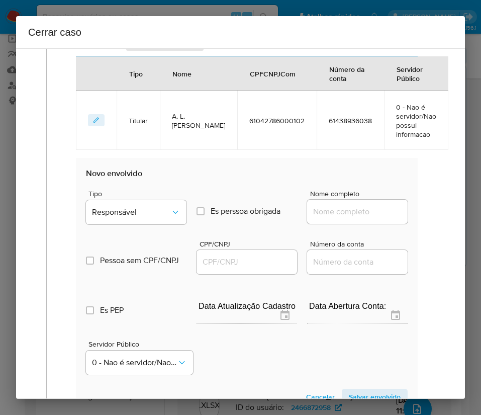
scroll to position [487, 0]
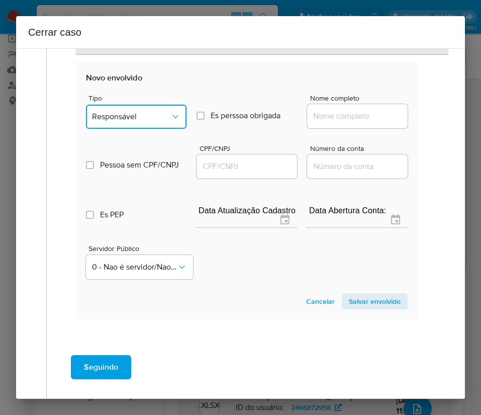
click at [145, 106] on button "Responsável" at bounding box center [136, 117] width 101 height 24
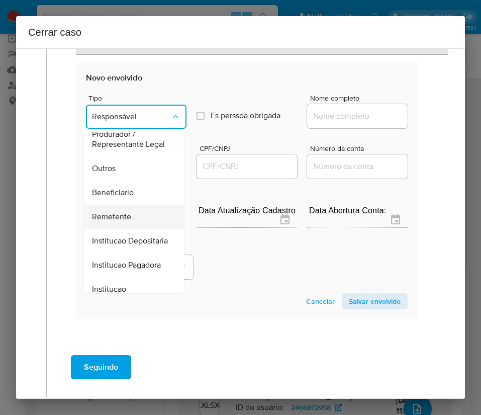
scroll to position [179, 0]
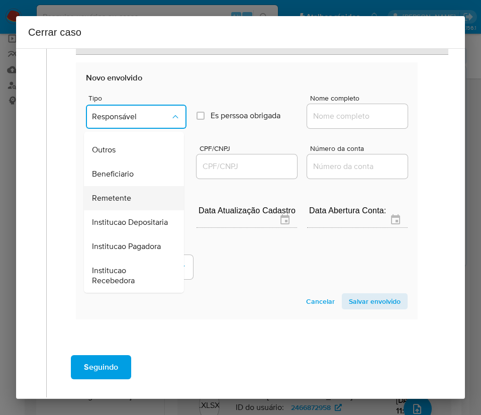
click at [127, 193] on span "Remetente" at bounding box center [111, 198] width 39 height 10
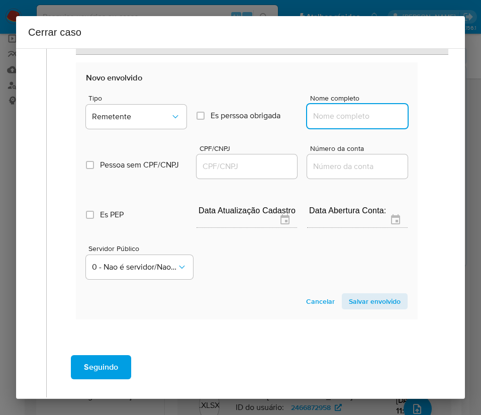
click at [330, 110] on input "Nome completo" at bounding box center [357, 116] width 101 height 13
paste input "Cardoso Solucoes E Negocios Ltda, 53836991000103"
drag, startPoint x: 320, startPoint y: 118, endPoint x: 414, endPoint y: 118, distance: 94.0
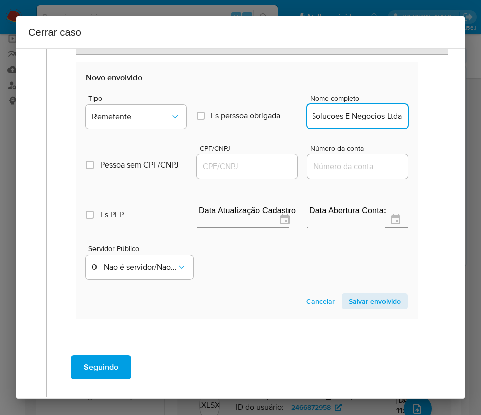
scroll to position [0, 37]
type input "Cardoso Solucoes E Negocios Ltda"
click at [232, 168] on input "CPF/CNPJ" at bounding box center [247, 166] width 101 height 13
paste input "53836991000103"
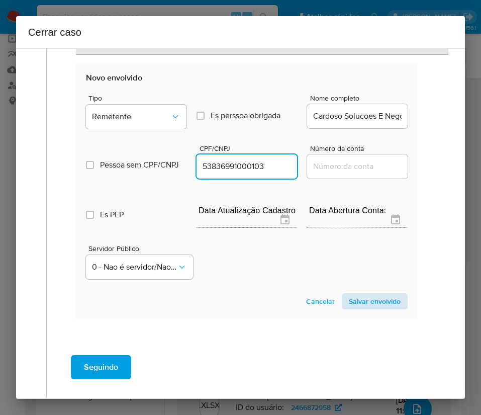
type input "53836991000103"
click at [358, 299] on span "Salvar envolvido" at bounding box center [375, 301] width 52 height 14
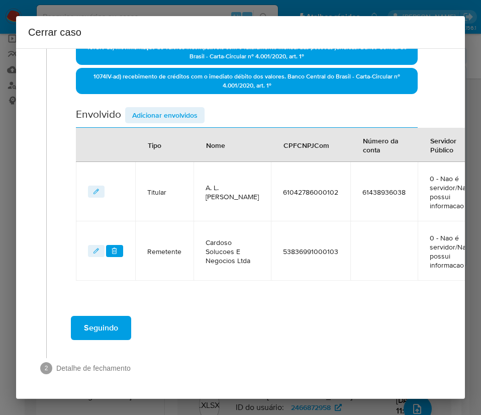
scroll to position [340, 0]
click at [194, 108] on span "Adicionar envolvidos" at bounding box center [164, 115] width 65 height 14
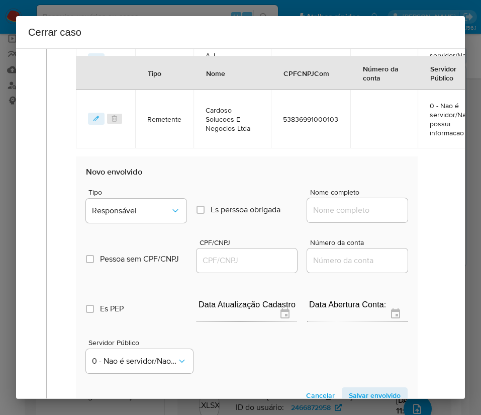
scroll to position [566, 0]
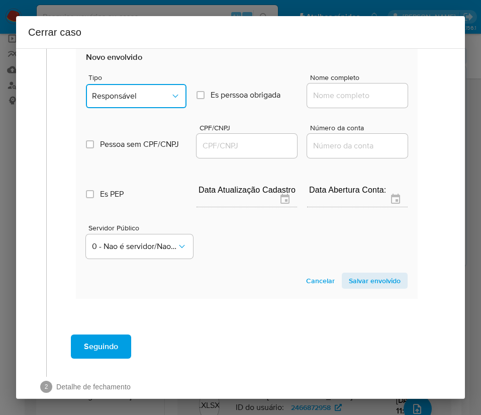
click at [173, 108] on button "Responsável" at bounding box center [136, 96] width 101 height 24
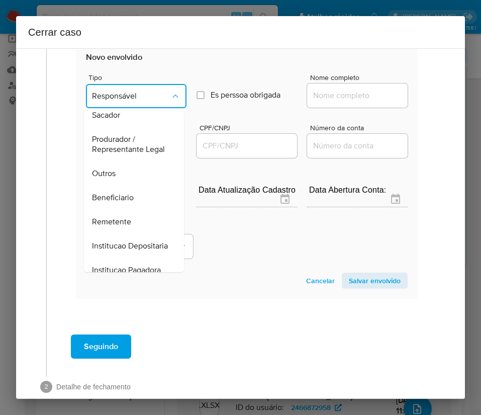
scroll to position [151, 0]
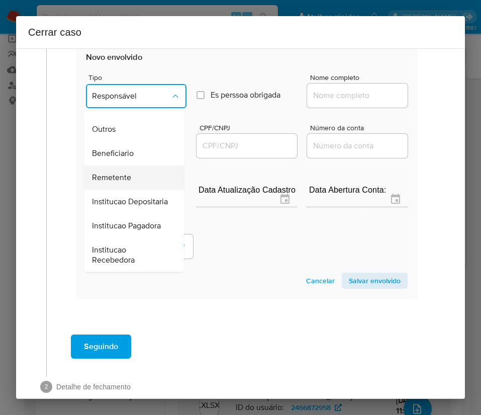
click at [119, 186] on div "Remetente" at bounding box center [131, 177] width 78 height 24
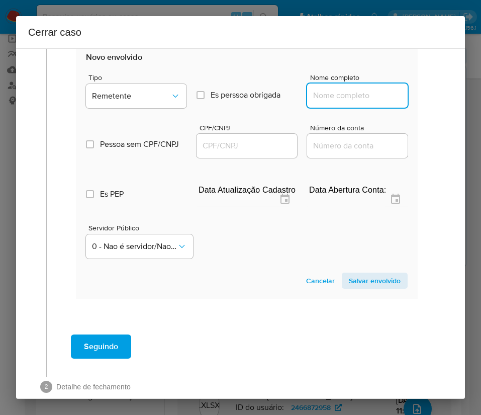
click at [311, 102] on input "Nome completo" at bounding box center [357, 95] width 101 height 13
paste input "L e G Authentic Ltda, 30618055000120"
drag, startPoint x: 321, startPoint y: 105, endPoint x: 426, endPoint y: 103, distance: 105.6
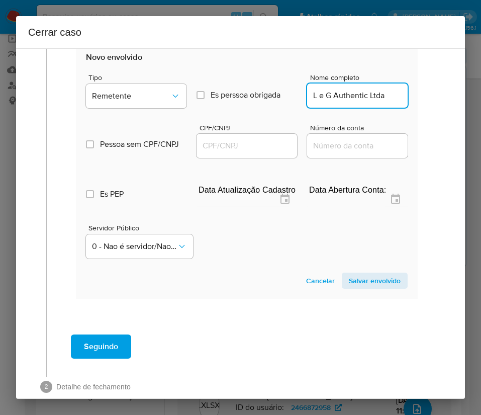
scroll to position [0, 0]
type input "L e G Authentic Ltda"
click at [264, 152] on input "CPF/CNPJ" at bounding box center [247, 145] width 101 height 13
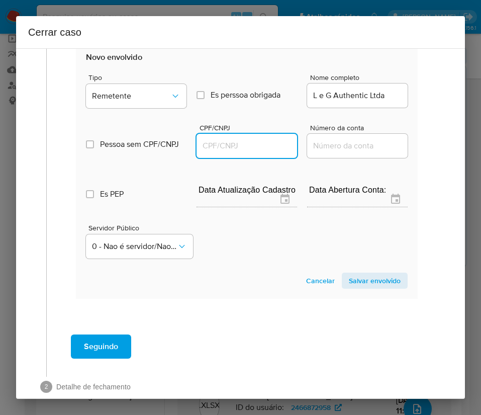
paste input "30618055000120"
type input "30618055000120"
click at [349, 286] on span "Salvar envolvido" at bounding box center [375, 280] width 52 height 14
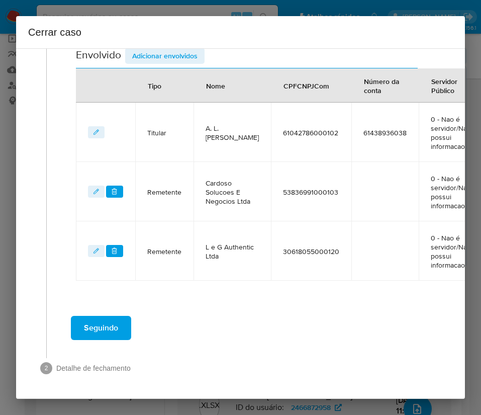
scroll to position [249, 0]
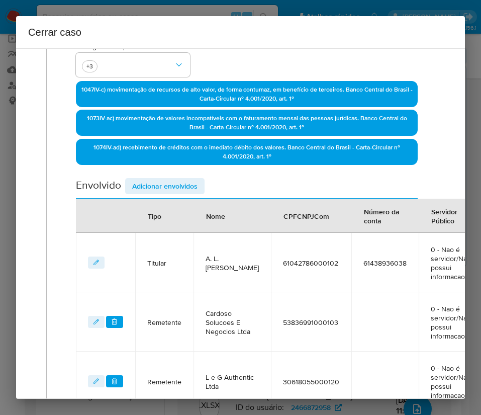
click at [171, 190] on span "Adicionar envolvidos" at bounding box center [164, 186] width 65 height 14
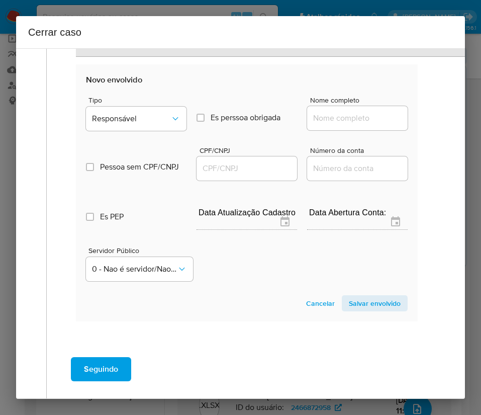
scroll to position [626, 0]
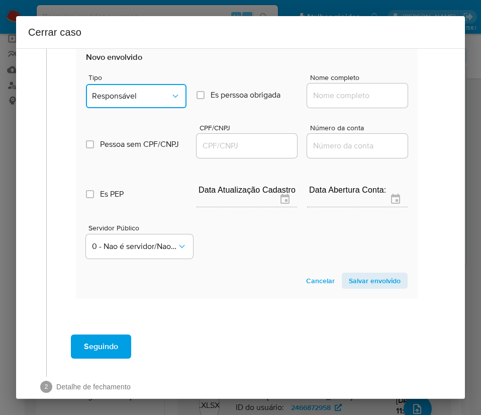
click at [164, 108] on button "Responsável" at bounding box center [136, 96] width 101 height 24
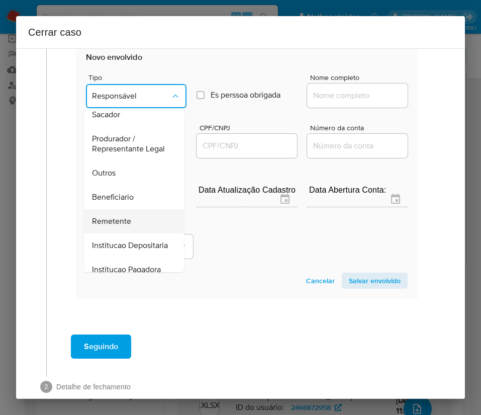
scroll to position [179, 0]
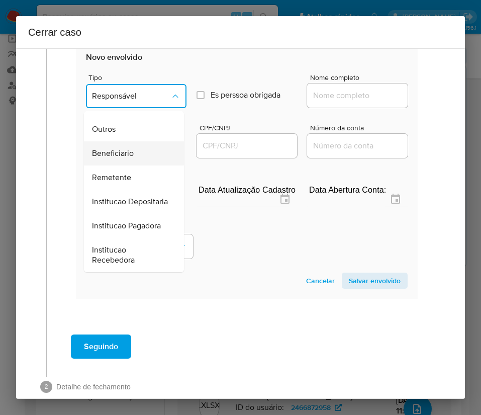
click at [127, 148] on span "Beneficiario" at bounding box center [113, 153] width 42 height 10
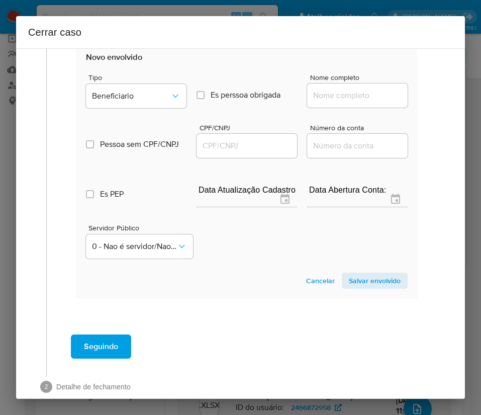
drag, startPoint x: 334, startPoint y: 104, endPoint x: 339, endPoint y: 105, distance: 5.1
click at [334, 102] on input "Nome completo" at bounding box center [357, 95] width 101 height 13
paste input "Iacrypto Intermediation E Administration Ltda, 41863658000104"
drag, startPoint x: 323, startPoint y: 106, endPoint x: 429, endPoint y: 108, distance: 105.6
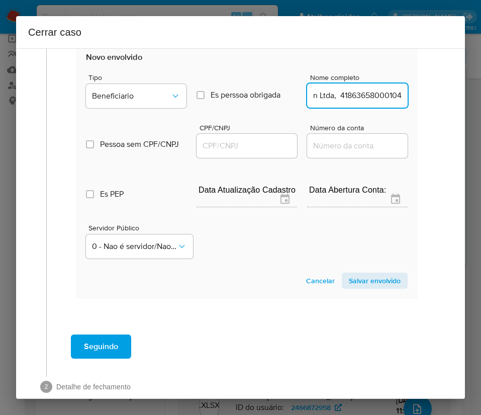
type input "Iacrypto Intermediation E Administration Ltda"
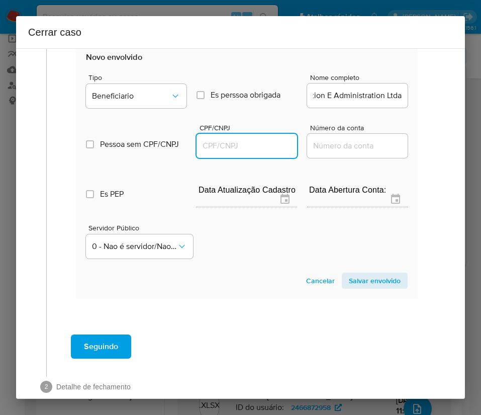
click at [229, 152] on input "CPF/CNPJ" at bounding box center [247, 145] width 101 height 13
paste input "41863658000104"
type input "41863658000104"
click at [361, 288] on span "Salvar envolvido" at bounding box center [375, 280] width 52 height 14
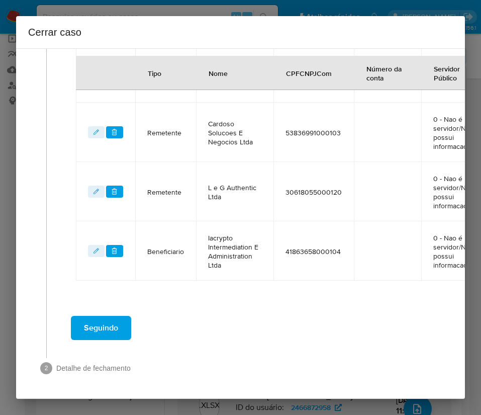
scroll to position [459, 0]
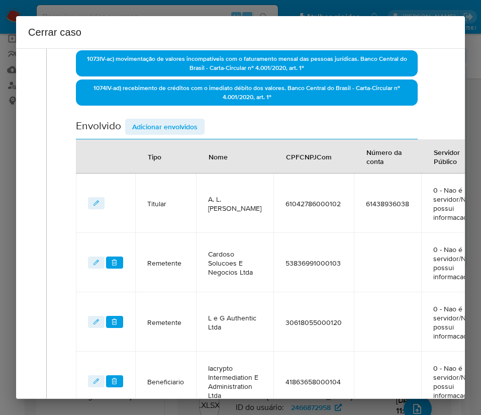
click at [196, 125] on span "Adicionar envolvidos" at bounding box center [164, 127] width 65 height 14
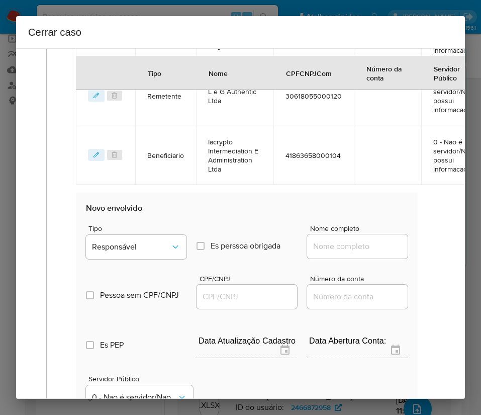
scroll to position [724, 0]
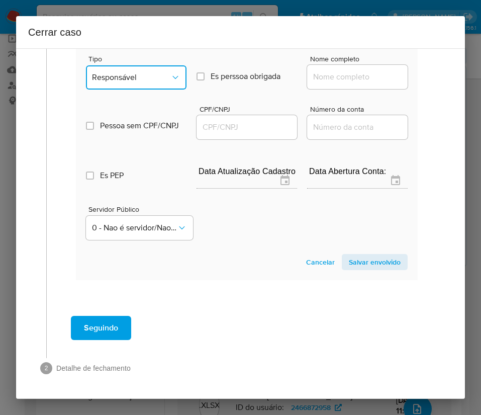
click at [141, 74] on button "Responsável" at bounding box center [136, 77] width 101 height 24
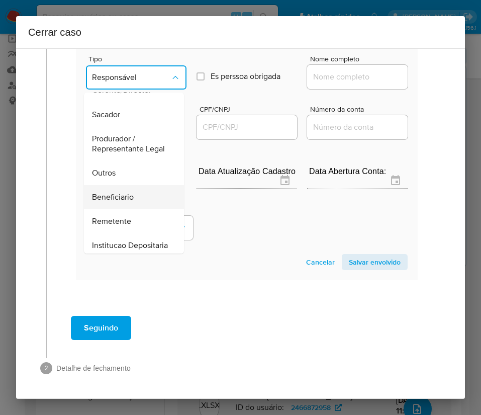
scroll to position [151, 0]
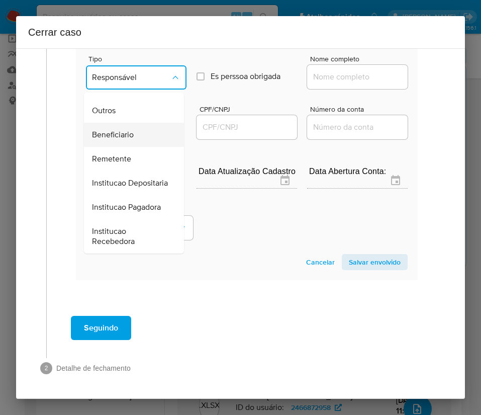
click at [124, 131] on span "Beneficiario" at bounding box center [113, 135] width 42 height 10
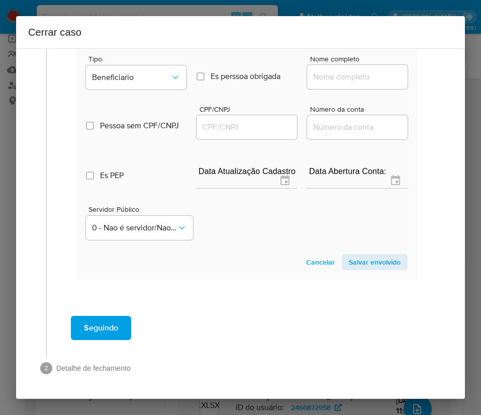
click at [333, 70] on input "Nome completo" at bounding box center [357, 76] width 101 height 13
paste input "Lazo Servicos Digitais Ltda, 48943888000122"
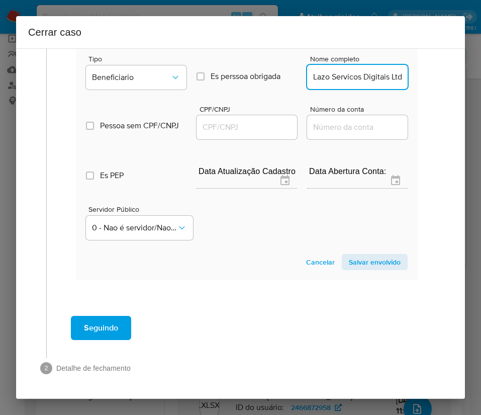
scroll to position [0, 77]
drag, startPoint x: 320, startPoint y: 68, endPoint x: 432, endPoint y: 72, distance: 111.6
type input "Lazo Servicos Digitais Ltda"
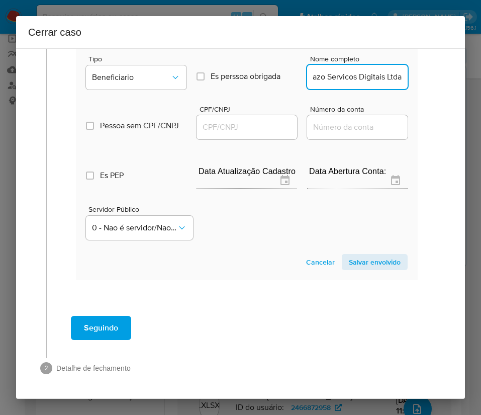
scroll to position [0, 0]
click at [216, 121] on input "CPF/CNPJ" at bounding box center [247, 127] width 101 height 13
paste input "48943888000122"
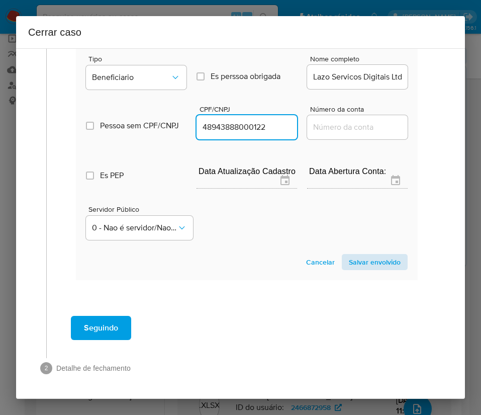
type input "48943888000122"
click at [359, 255] on span "Salvar envolvido" at bounding box center [375, 262] width 52 height 14
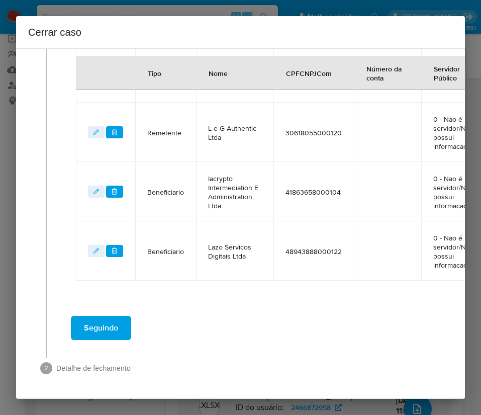
scroll to position [367, 0]
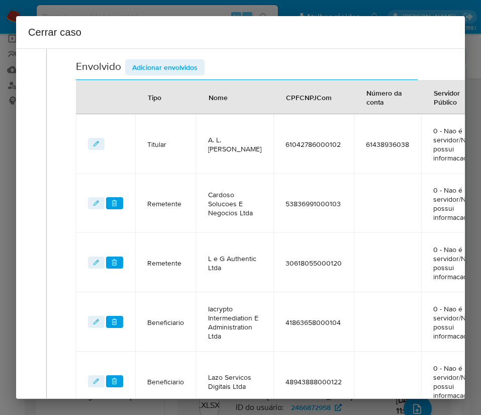
click at [173, 65] on span "Adicionar envolvidos" at bounding box center [164, 67] width 65 height 14
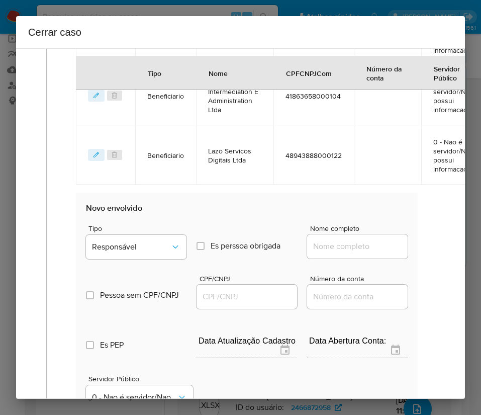
scroll to position [744, 0]
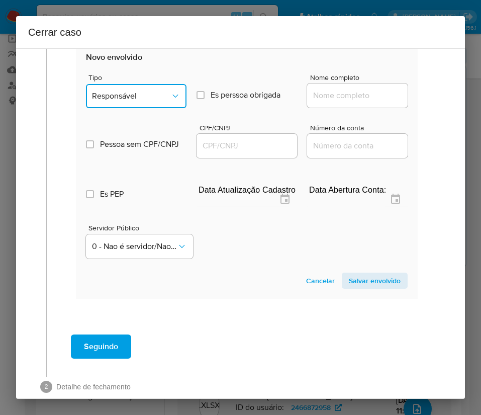
click at [143, 101] on span "Responsável" at bounding box center [131, 96] width 78 height 10
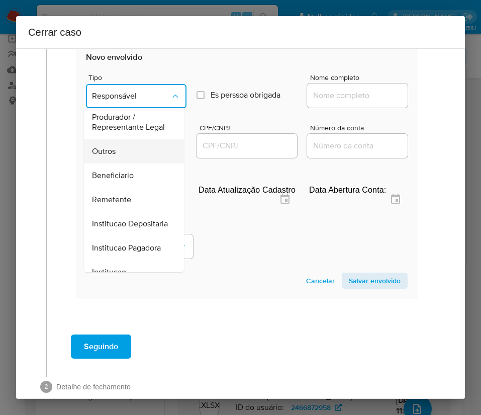
scroll to position [0, 0]
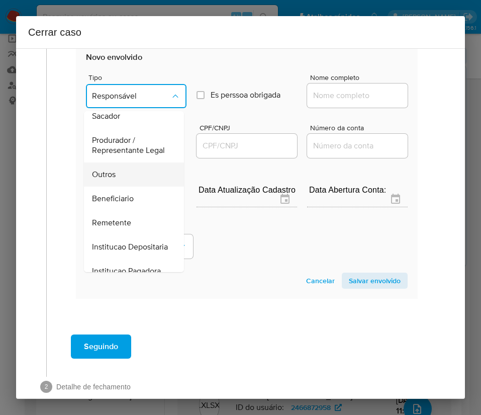
click at [108, 179] on span "Outros" at bounding box center [104, 174] width 24 height 10
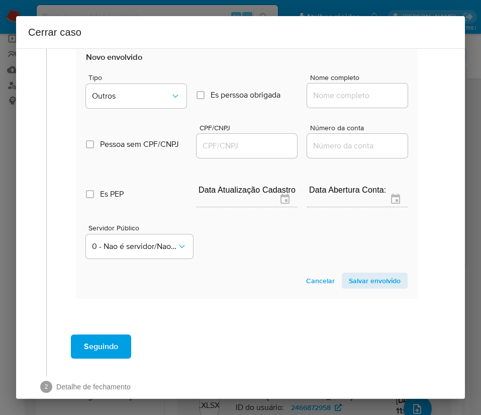
click at [332, 108] on div at bounding box center [357, 95] width 101 height 24
click at [334, 102] on input "Nome completo" at bounding box center [357, 95] width 101 height 13
paste input "Zatti Negocios Digitais Ltda, 50263162000190"
drag, startPoint x: 324, startPoint y: 107, endPoint x: 434, endPoint y: 107, distance: 110.6
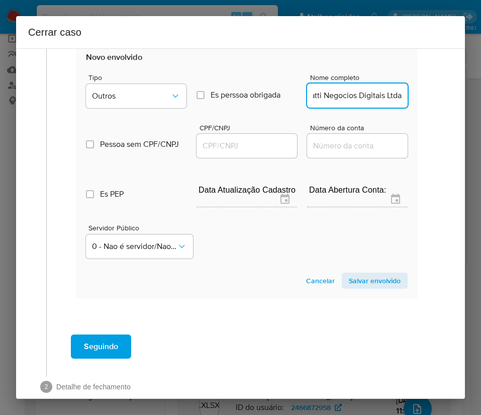
type input "Zatti Negocios Digitais Ltda"
click at [218, 144] on div at bounding box center [247, 146] width 101 height 24
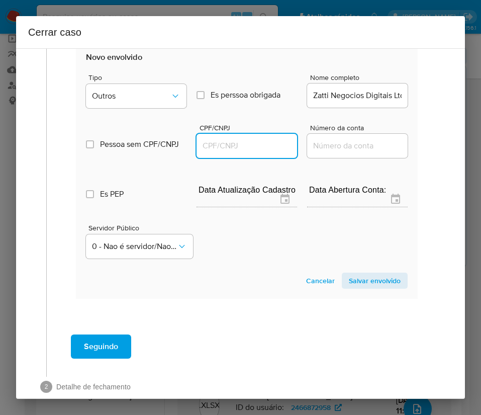
click at [218, 152] on input "CPF/CNPJ" at bounding box center [247, 145] width 101 height 13
paste input "50263162000190"
type input "50263162000190"
click at [358, 288] on span "Salvar envolvido" at bounding box center [375, 280] width 52 height 14
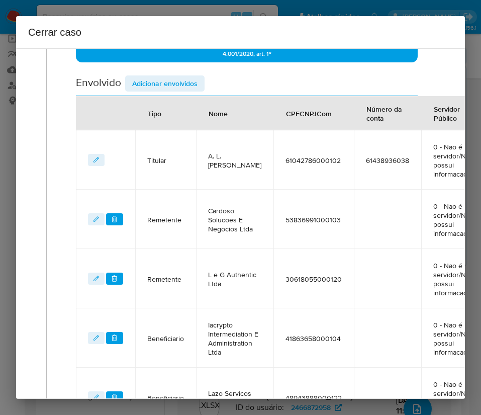
click at [173, 76] on span "Adicionar envolvidos" at bounding box center [164, 83] width 65 height 14
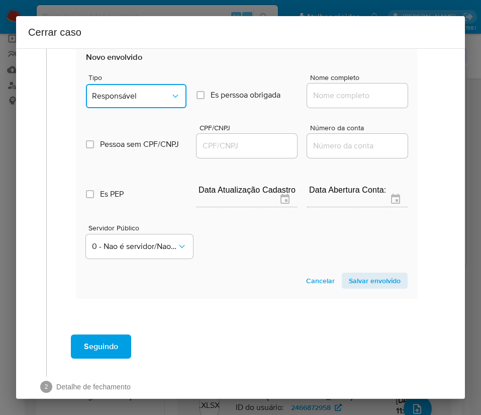
click at [150, 108] on button "Responsável" at bounding box center [136, 96] width 101 height 24
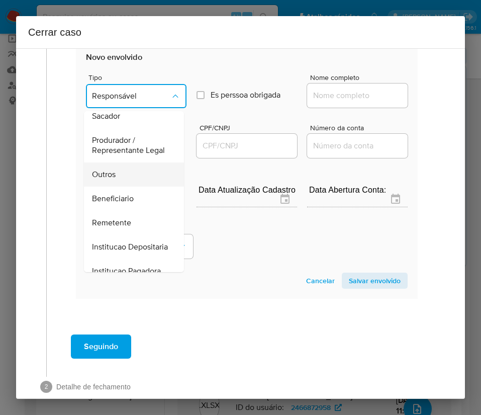
click at [113, 186] on div "Outros" at bounding box center [131, 174] width 78 height 24
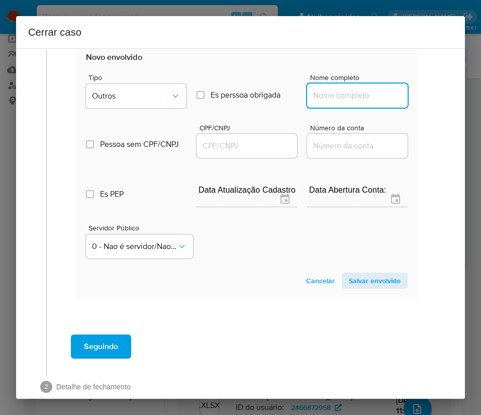
click at [320, 102] on input "Nome completo" at bounding box center [357, 95] width 101 height 13
paste input "Jefferson Malheiro Da Silva, 35464509810"
drag, startPoint x: 336, startPoint y: 107, endPoint x: 408, endPoint y: 106, distance: 72.4
type input "Jefferson Malheiro Da Silva"
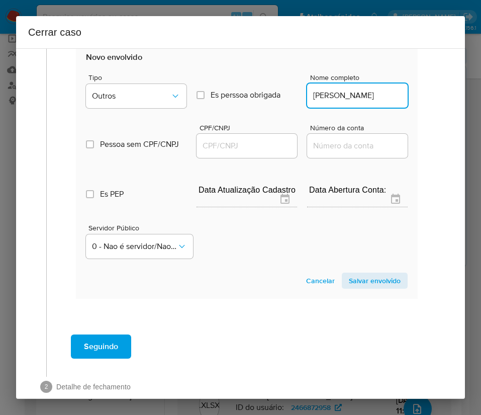
click at [217, 152] on input "CPF/CNPJ" at bounding box center [247, 145] width 101 height 13
paste input "35464509810"
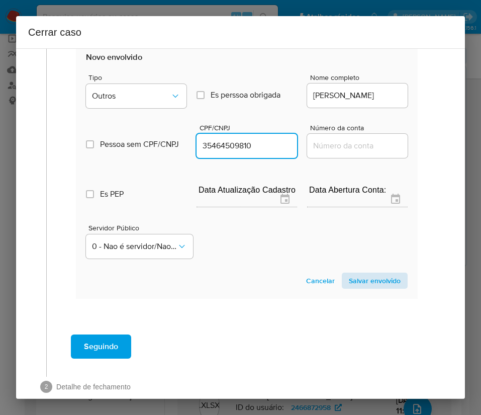
type input "35464509810"
click at [364, 288] on span "Salvar envolvido" at bounding box center [375, 280] width 52 height 14
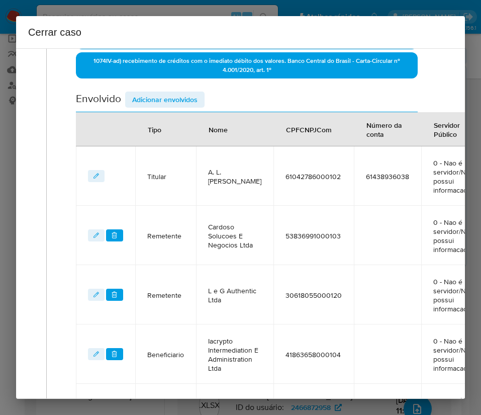
click at [167, 98] on span "Adicionar envolvidos" at bounding box center [164, 99] width 65 height 14
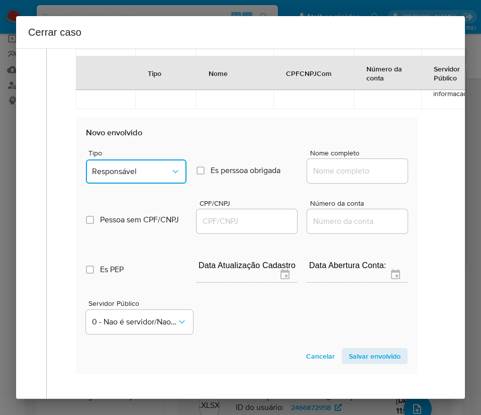
click at [124, 183] on button "Responsável" at bounding box center [136, 171] width 101 height 24
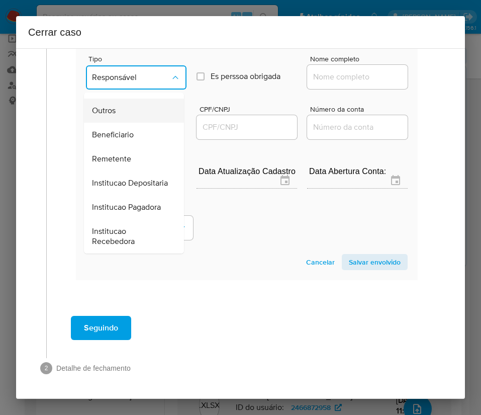
click at [112, 111] on span "Outros" at bounding box center [104, 111] width 24 height 10
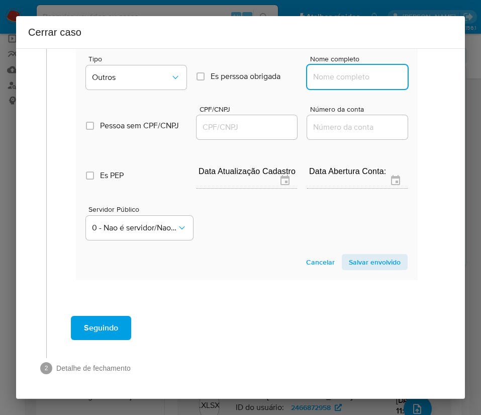
click at [341, 70] on input "Nome completo" at bounding box center [357, 76] width 101 height 13
paste input "Loc Grupo Abr Ltda, 35067521000140"
drag, startPoint x: 322, startPoint y: 65, endPoint x: 422, endPoint y: 71, distance: 100.2
click at [353, 72] on div "Loc Grupo Abr Ltda, 35067521000140" at bounding box center [357, 77] width 101 height 24
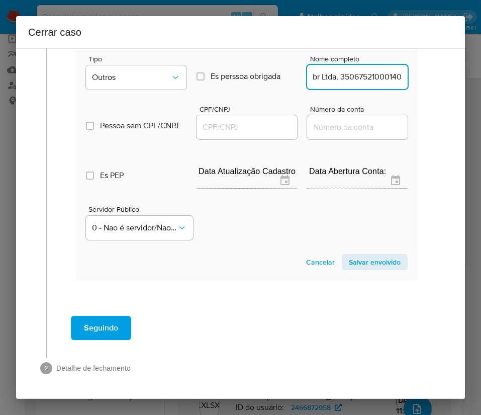
click at [401, 66] on section "Novo envolvido Tipo Outros Es perssoa obrigada Is PObrigada Nome completo Loc G…" at bounding box center [247, 151] width 342 height 257
click at [349, 70] on input "Loc Grupo Abr Ltda, 35067521000140" at bounding box center [357, 76] width 101 height 13
drag, startPoint x: 323, startPoint y: 66, endPoint x: 435, endPoint y: 65, distance: 112.1
type input "Loc Grupo Abr Ltda"
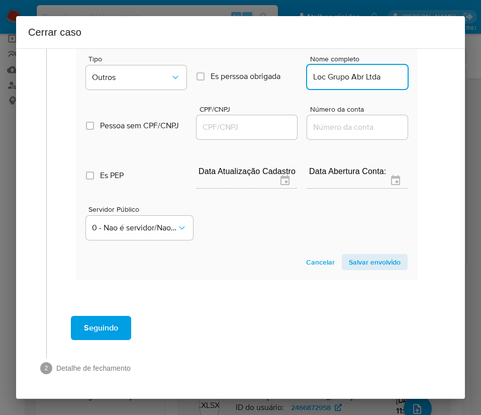
click at [210, 122] on div at bounding box center [247, 127] width 101 height 24
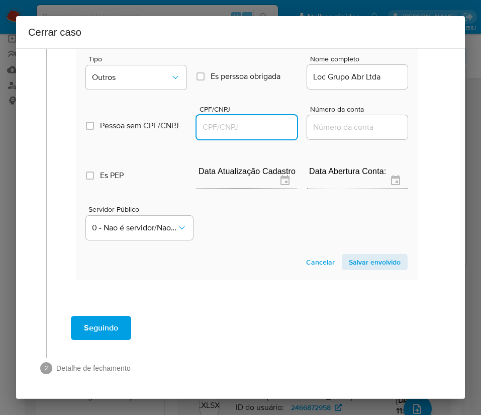
click at [232, 121] on input "CPF/CNPJ" at bounding box center [247, 127] width 101 height 13
paste input "35067521000140"
type input "35067521000140"
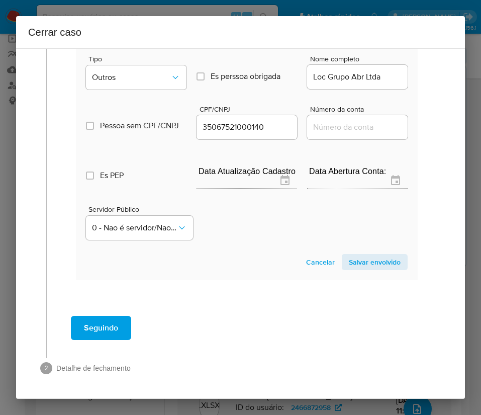
click at [350, 255] on span "Salvar envolvido" at bounding box center [375, 262] width 52 height 14
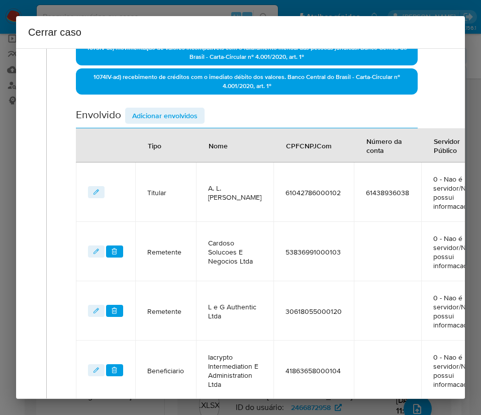
click at [185, 119] on span "Adicionar envolvidos" at bounding box center [164, 116] width 65 height 14
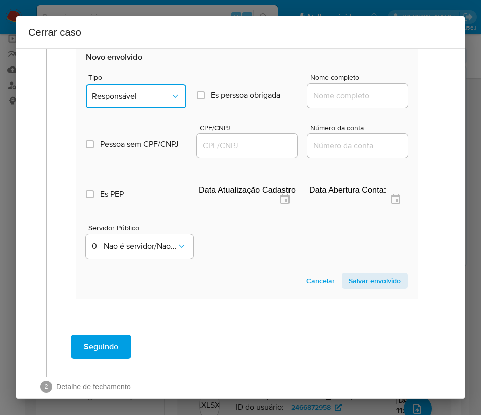
click at [142, 108] on button "Responsável" at bounding box center [136, 96] width 101 height 24
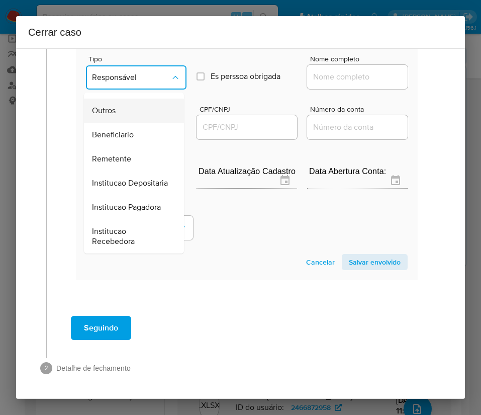
click at [113, 109] on span "Outros" at bounding box center [104, 111] width 24 height 10
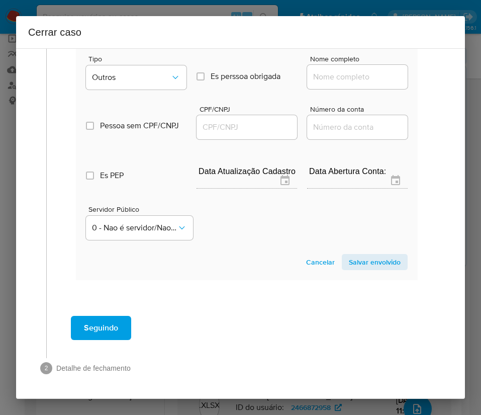
click at [360, 74] on div at bounding box center [357, 77] width 101 height 24
click at [358, 70] on input "Nome completo" at bounding box center [357, 76] width 101 height 13
paste input "Metodo Abr Ltda, 41569586000197"
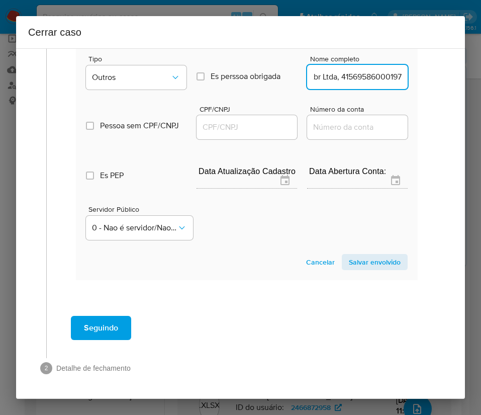
drag, startPoint x: 323, startPoint y: 66, endPoint x: 407, endPoint y: 66, distance: 83.4
type input "Metodo Abr Ltda"
click at [246, 121] on input "CPF/CNPJ" at bounding box center [247, 127] width 101 height 13
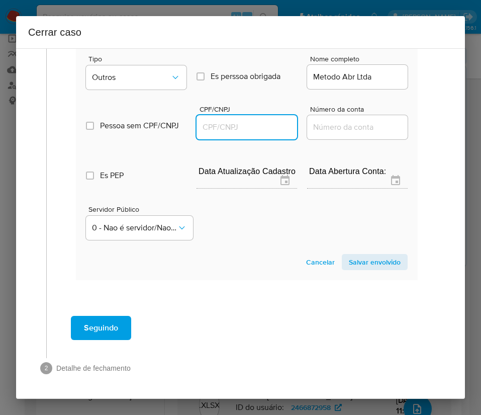
paste input "41569586000197"
type input "41569586000197"
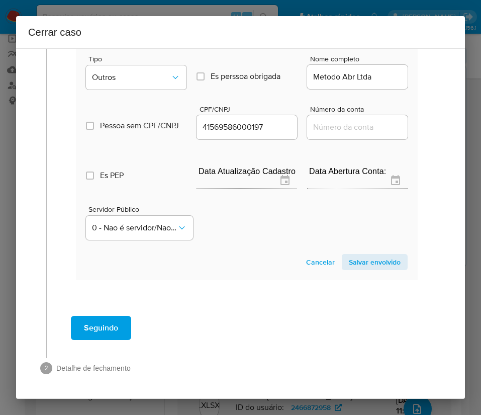
click at [349, 255] on span "Salvar envolvido" at bounding box center [375, 262] width 52 height 14
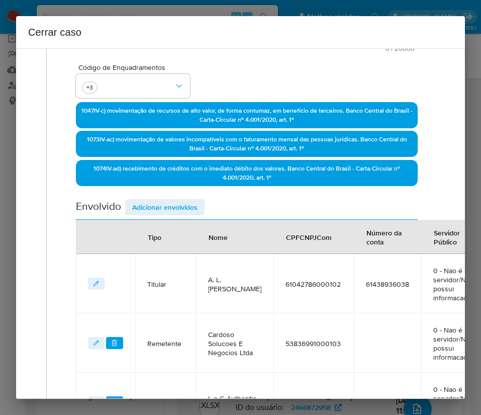
click at [184, 203] on span "Adicionar envolvidos" at bounding box center [164, 207] width 65 height 14
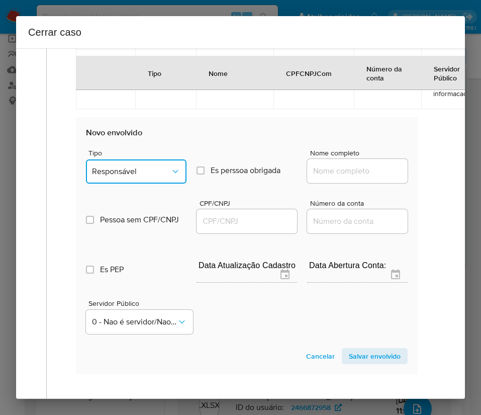
click at [130, 176] on span "Responsável" at bounding box center [131, 171] width 78 height 10
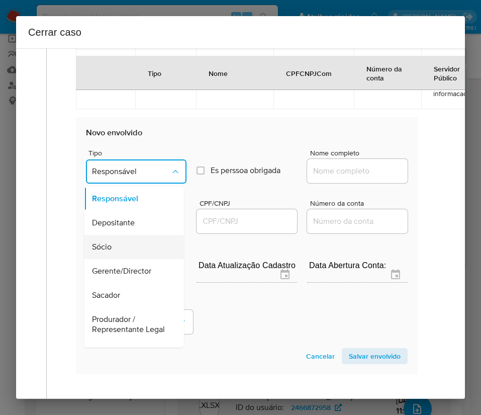
click at [111, 252] on span "Sócio" at bounding box center [102, 247] width 20 height 10
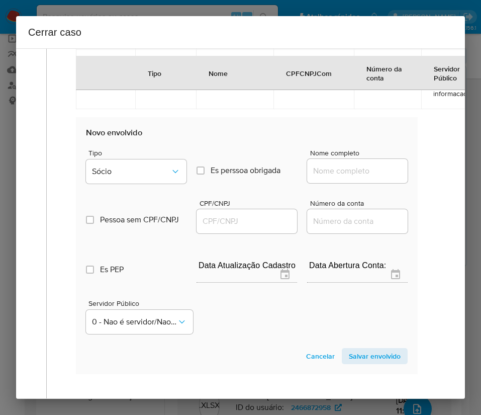
click at [325, 177] on input "Nome completo" at bounding box center [357, 170] width 101 height 13
paste input "Ana Laura Bernini Pires Da Fonseca, 45323881801"
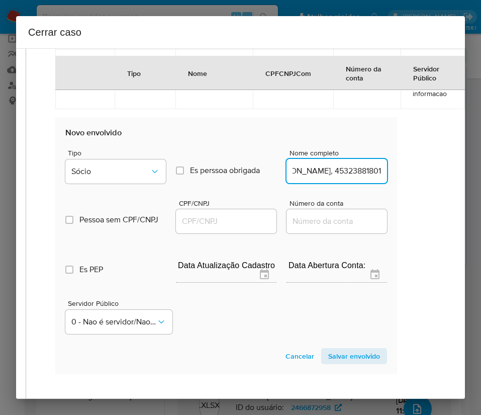
drag, startPoint x: 339, startPoint y: 183, endPoint x: 447, endPoint y: 179, distance: 108.7
click at [447, 179] on div "1 Informação completa Geral Data de início 01/07/2025 Data Fin 17/08/2025 Valor…" at bounding box center [240, 223] width 449 height 350
type input "Ana Laura Bernini Pires Da Fonseca"
click at [223, 228] on input "CPF/CNPJ" at bounding box center [226, 221] width 101 height 13
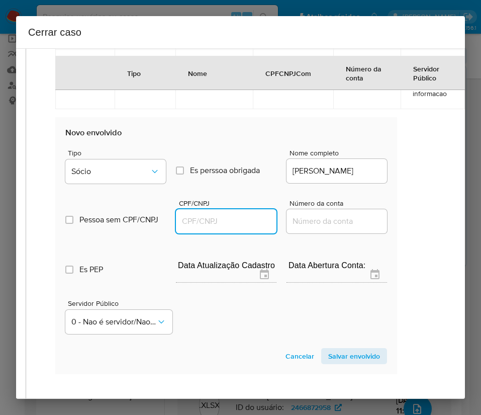
paste input "45323881801"
type input "45323881801"
click at [351, 358] on span "Salvar envolvido" at bounding box center [354, 356] width 52 height 14
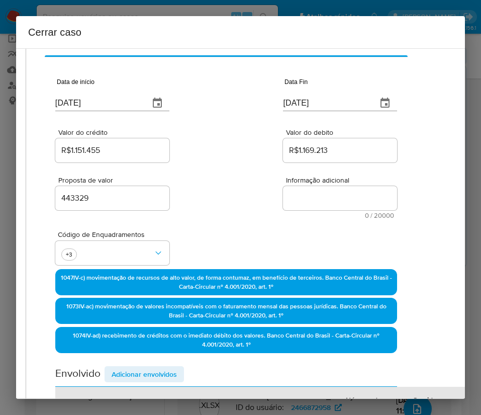
scroll to position [0, 22]
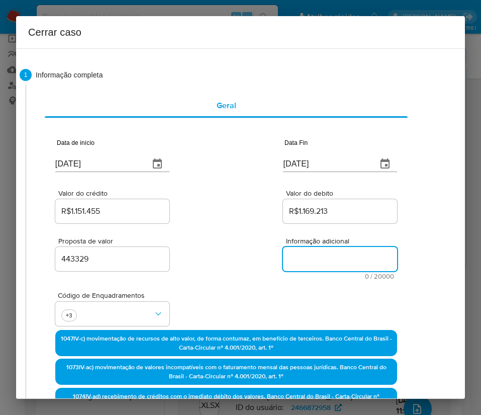
click at [302, 262] on textarea "Informação adicional" at bounding box center [340, 259] width 114 height 24
paste textarea "Informações do Cliente A. L. BERNINI PIRES DA FONSECA, CNPJ 61042786000102, sed…"
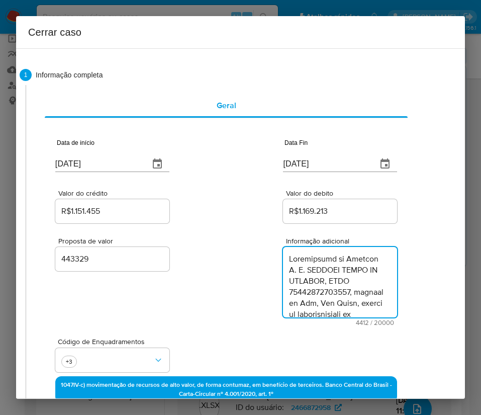
scroll to position [2778, 0]
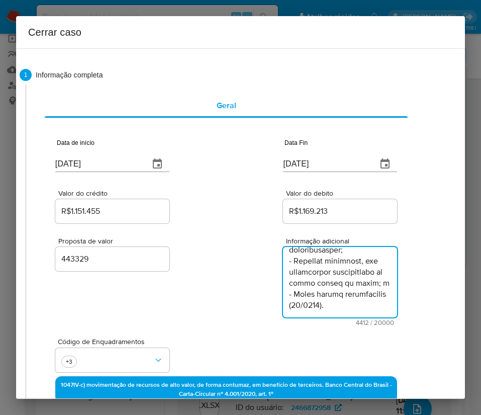
type textarea "Informações do Cliente A. L. BERNINI PIRES DA FONSECA, CNPJ 61042786000102, sed…"
drag, startPoint x: 248, startPoint y: 272, endPoint x: 227, endPoint y: 274, distance: 20.7
click at [247, 272] on div "Proposta de valor 443329 Informação adicional 4412 / 20000 15588 caracteres res…" at bounding box center [226, 275] width 342 height 101
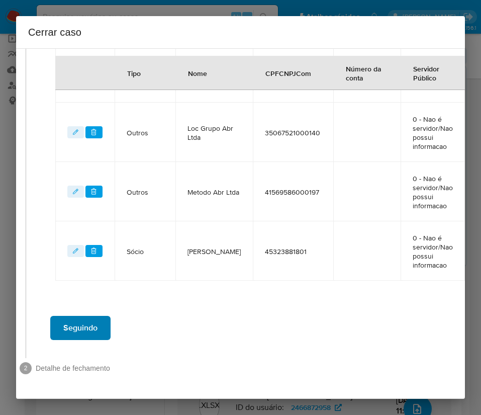
scroll to position [861, 22]
click at [65, 317] on span "Seguindo" at bounding box center [80, 328] width 34 height 22
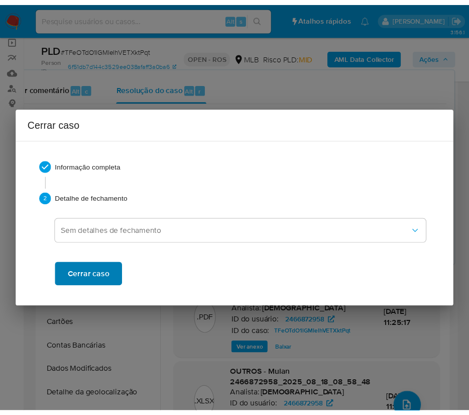
scroll to position [2652, 0]
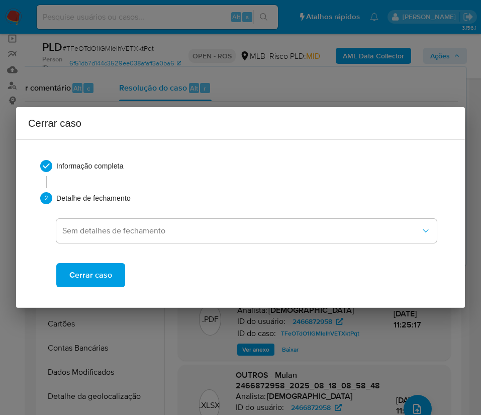
click at [86, 272] on span "Cerrar caso" at bounding box center [90, 275] width 43 height 22
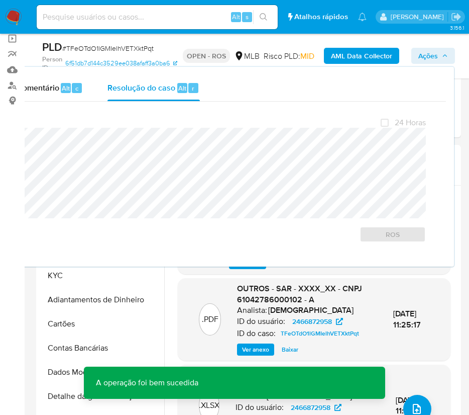
click at [89, 46] on span "# TFeOTdO1lGMIelhVETXktPqt" at bounding box center [107, 48] width 91 height 10
copy span "TFeOTdO1lGMIelhVETXktPqt"
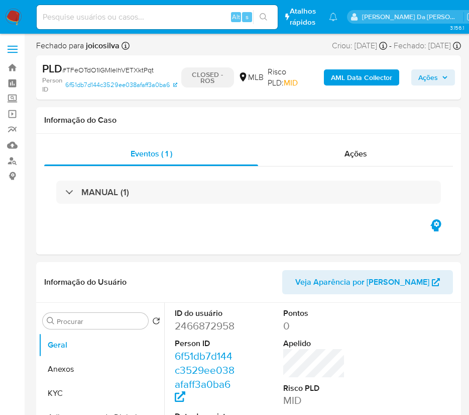
click at [15, 18] on img at bounding box center [13, 17] width 17 height 17
select select "10"
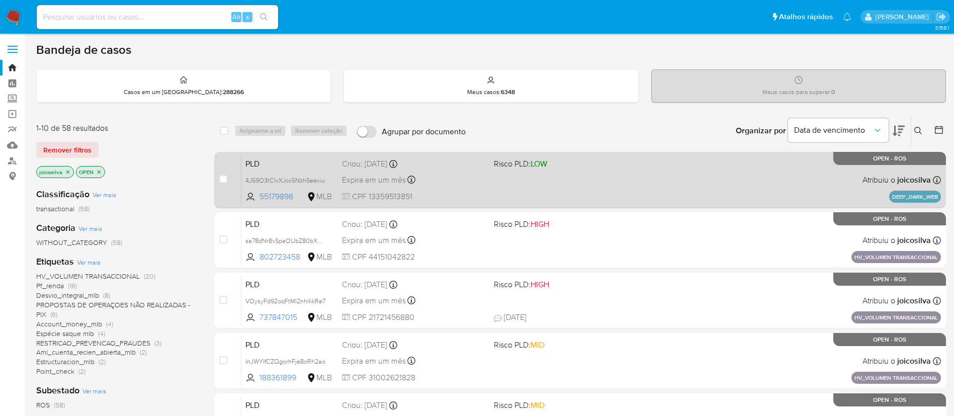
click at [461, 184] on div "Expira em um mês Expira em [DATE] 11:57:00" at bounding box center [414, 180] width 144 height 14
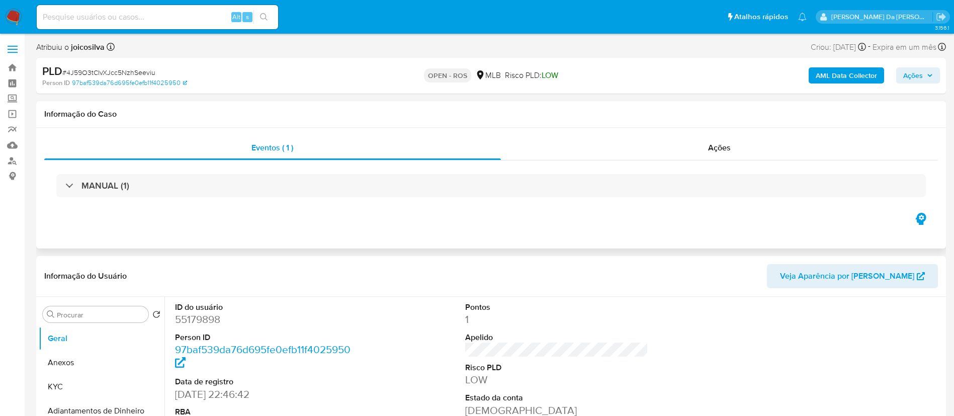
select select "10"
click at [129, 74] on span "# 4J59O3tClvXJcc5NzhSeeviu" at bounding box center [108, 72] width 93 height 10
copy span "4J59O3tClvXJcc5NzhSeeviu"
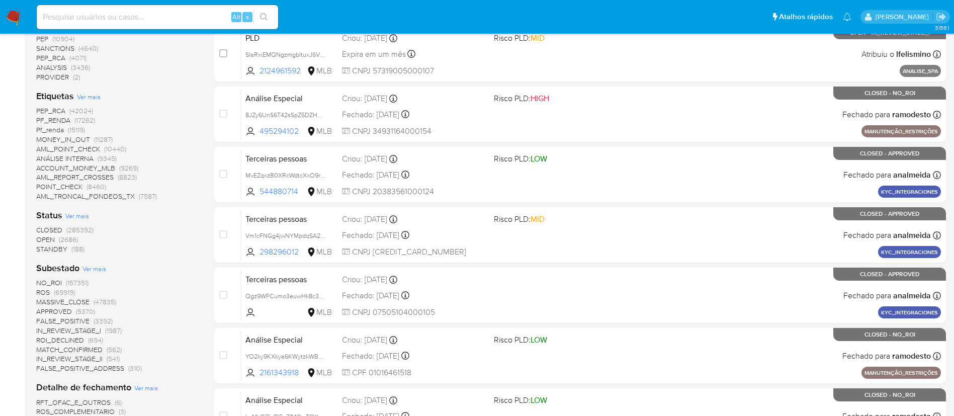
scroll to position [302, 0]
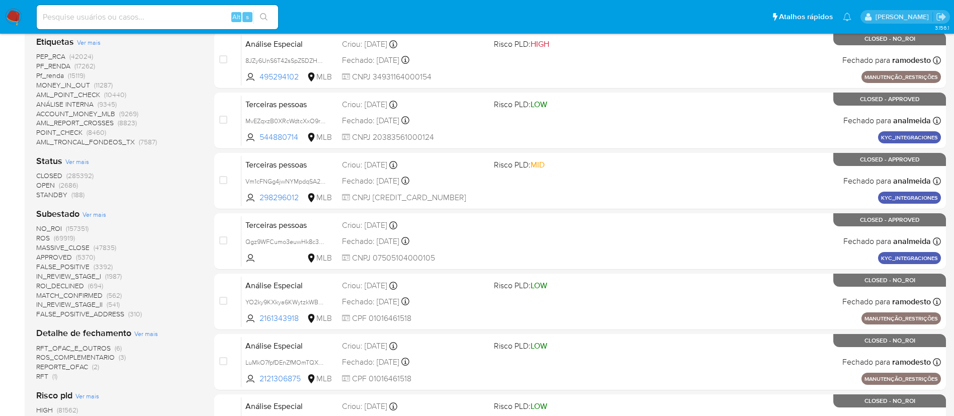
click at [63, 188] on span "(2686)" at bounding box center [68, 185] width 19 height 10
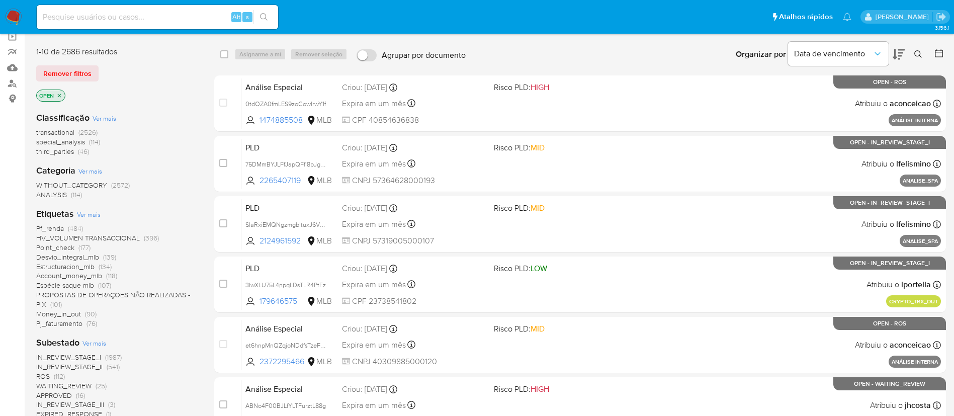
scroll to position [228, 0]
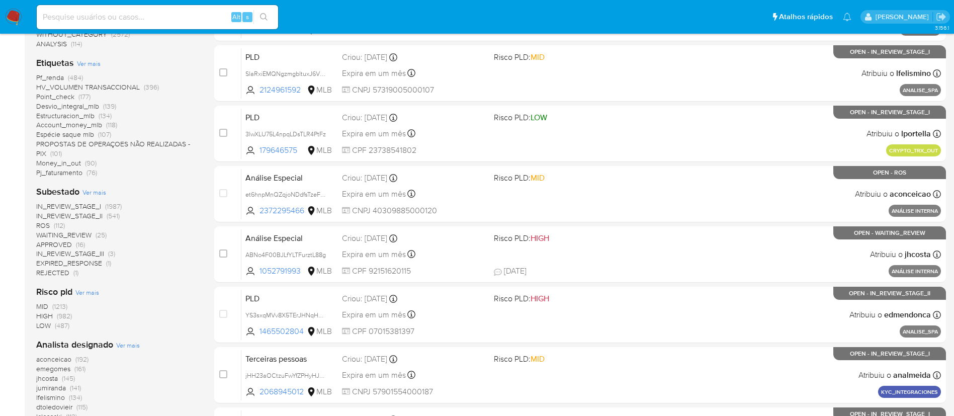
click at [53, 226] on span "ROS (112)" at bounding box center [50, 226] width 29 height 10
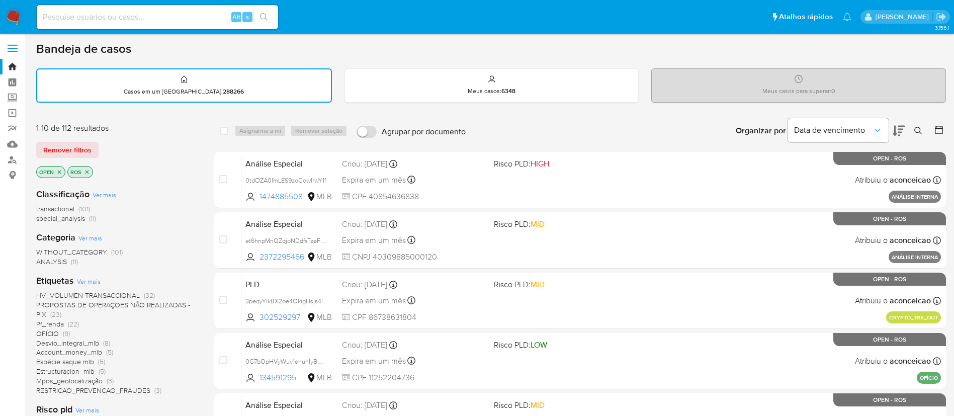
scroll to position [226, 0]
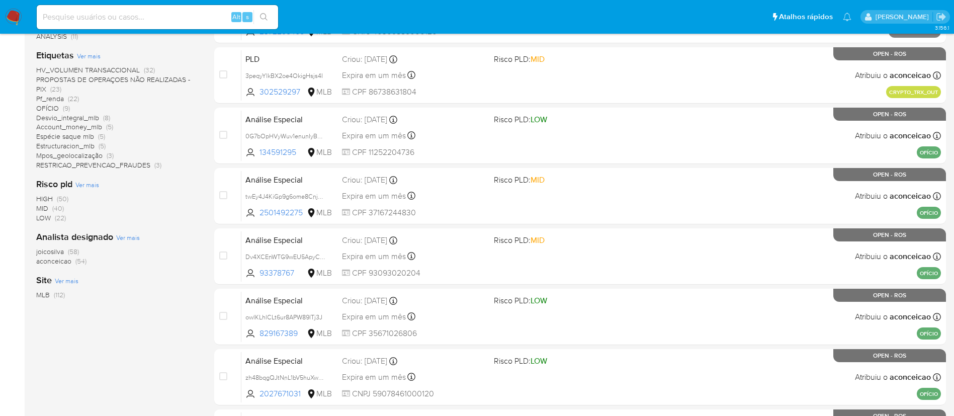
click at [75, 249] on span "(58)" at bounding box center [73, 251] width 11 height 10
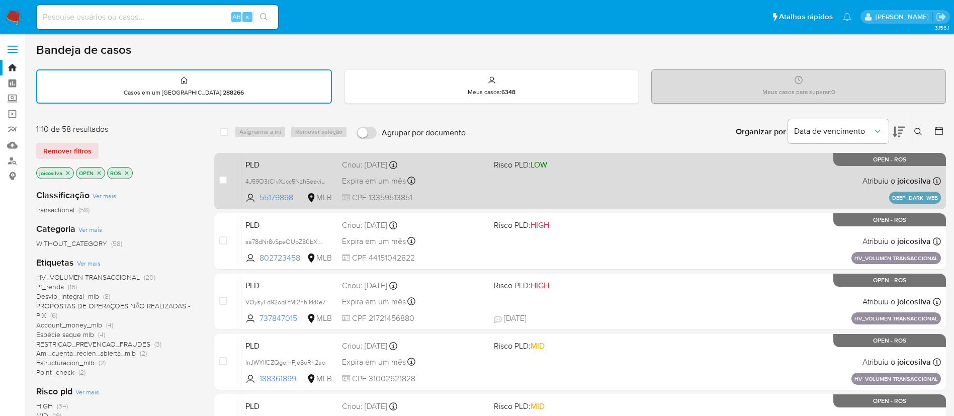
click at [520, 183] on div "PLD 4J59O3tClvXJcc5NzhSeeviu 55179898 MLB Risco PLD: LOW Criou: 14/08/2025 Crio…" at bounding box center [590, 180] width 699 height 51
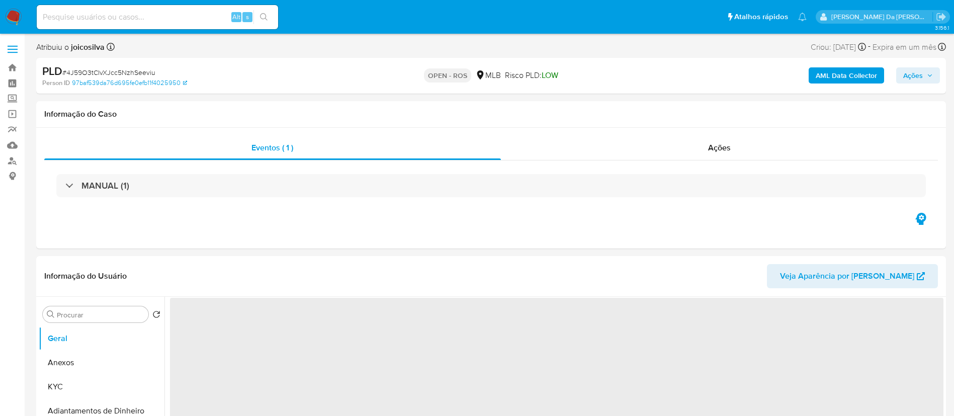
click at [142, 72] on span "# 4J59O3tClvXJcc5NzhSeeviu" at bounding box center [108, 72] width 93 height 10
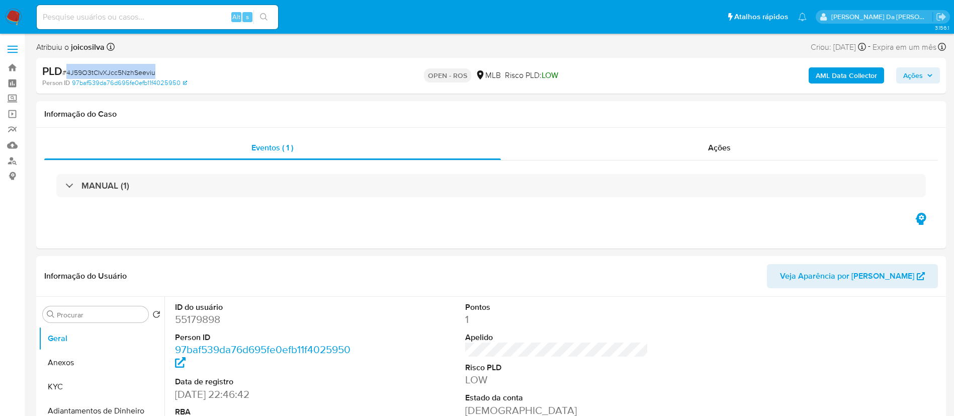
click at [142, 72] on span "# 4J59O3tClvXJcc5NzhSeeviu" at bounding box center [108, 72] width 93 height 10
select select "10"
copy span "4J59O3tClvXJcc5NzhSeeviu"
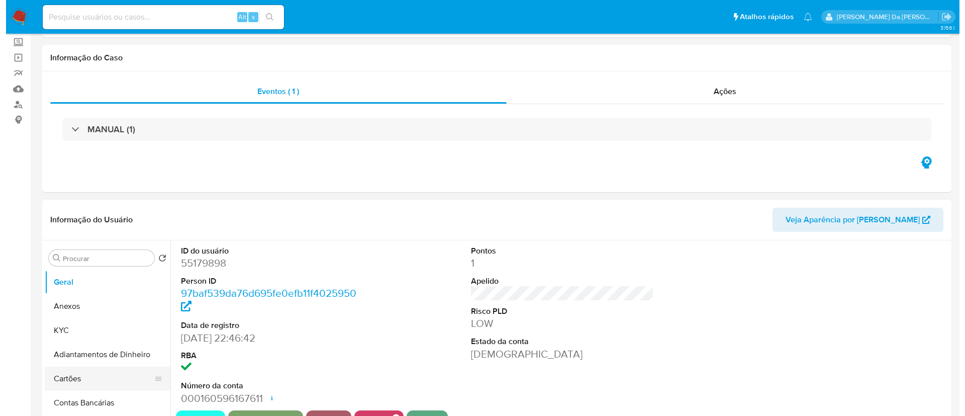
scroll to position [151, 0]
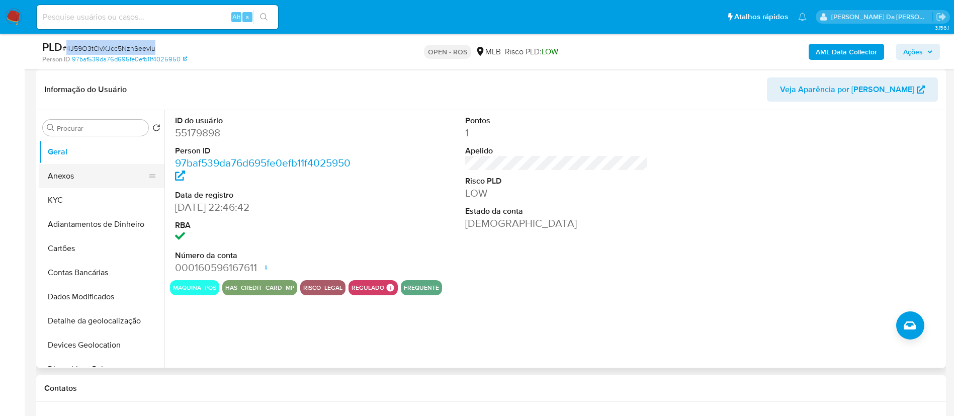
click at [77, 170] on button "Anexos" at bounding box center [98, 176] width 118 height 24
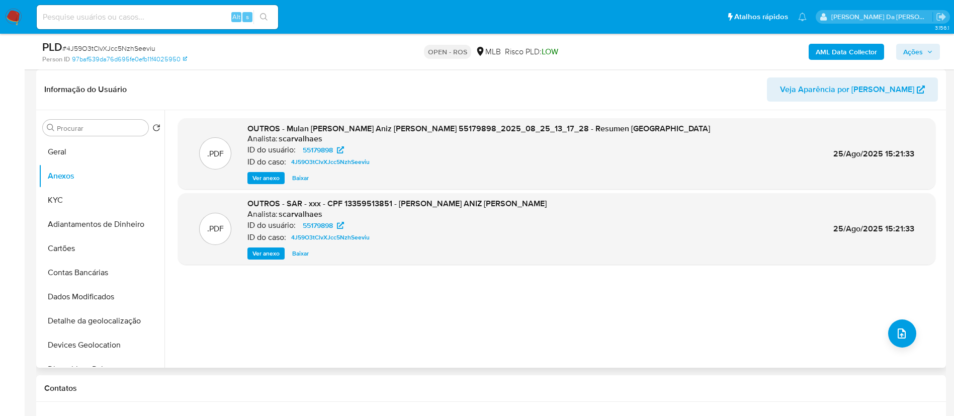
click at [912, 333] on div ".PDF OUTROS - [PERSON_NAME] [PERSON_NAME] 55179898_2025_08_25_13_17_28 - Resume…" at bounding box center [556, 238] width 757 height 241
click at [904, 333] on button "upload-file" at bounding box center [902, 333] width 28 height 28
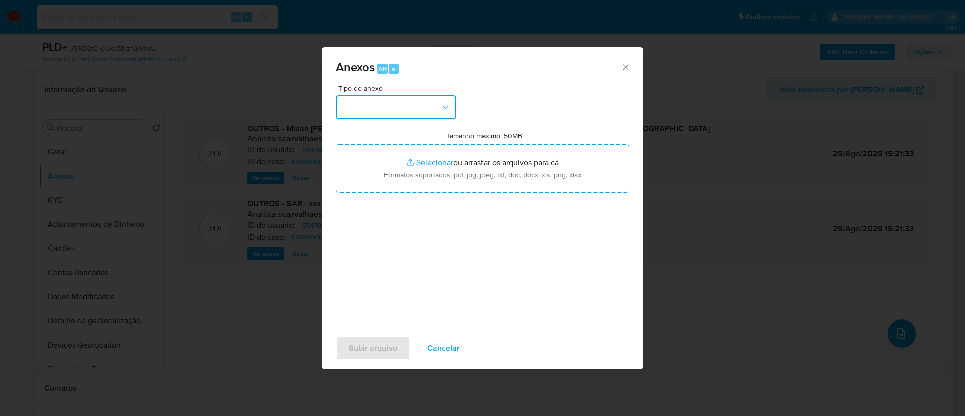
click at [394, 96] on button "button" at bounding box center [396, 107] width 121 height 24
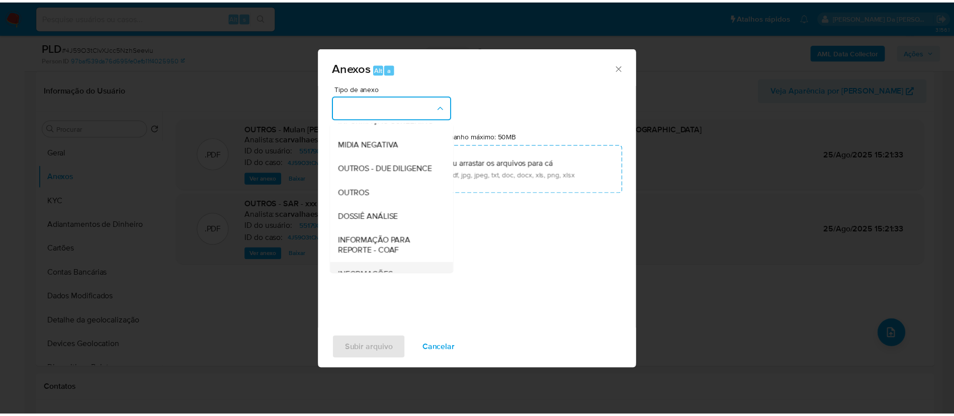
scroll to position [155, 0]
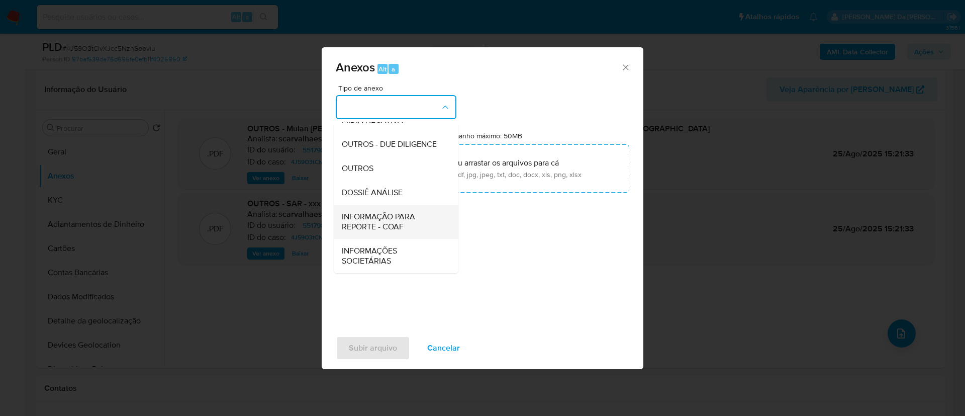
click at [393, 222] on span "INFORMAÇÃO PARA REPORTE - COAF" at bounding box center [393, 222] width 103 height 20
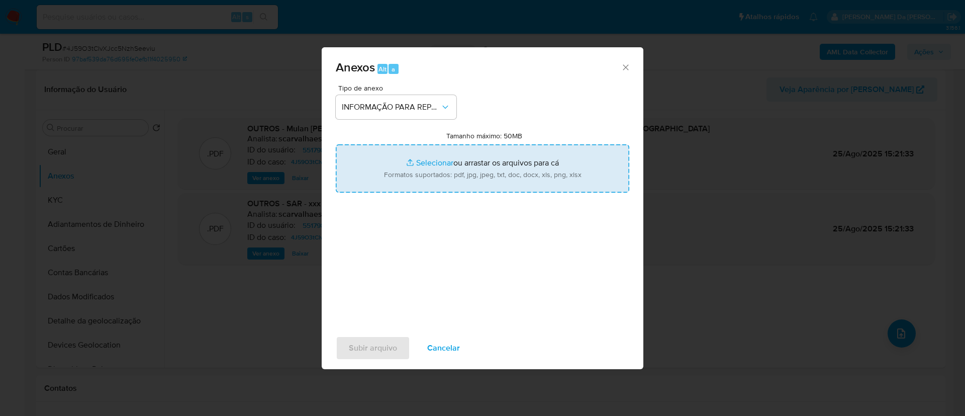
type input "C:\fakepath\SAR - 4J59O3tClvXJcc5NzhSeeviu - CPF 13359513851 - [PERSON_NAME] AN…"
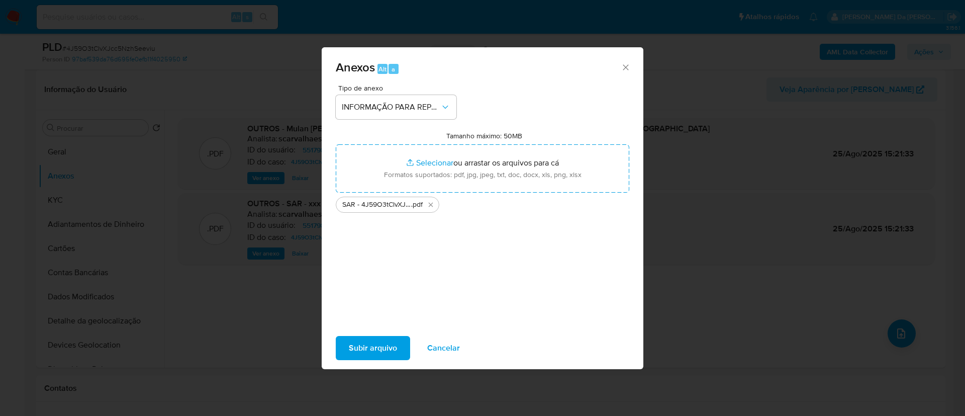
click at [390, 351] on span "Subir arquivo" at bounding box center [373, 348] width 48 height 22
